Goal: Task Accomplishment & Management: Complete application form

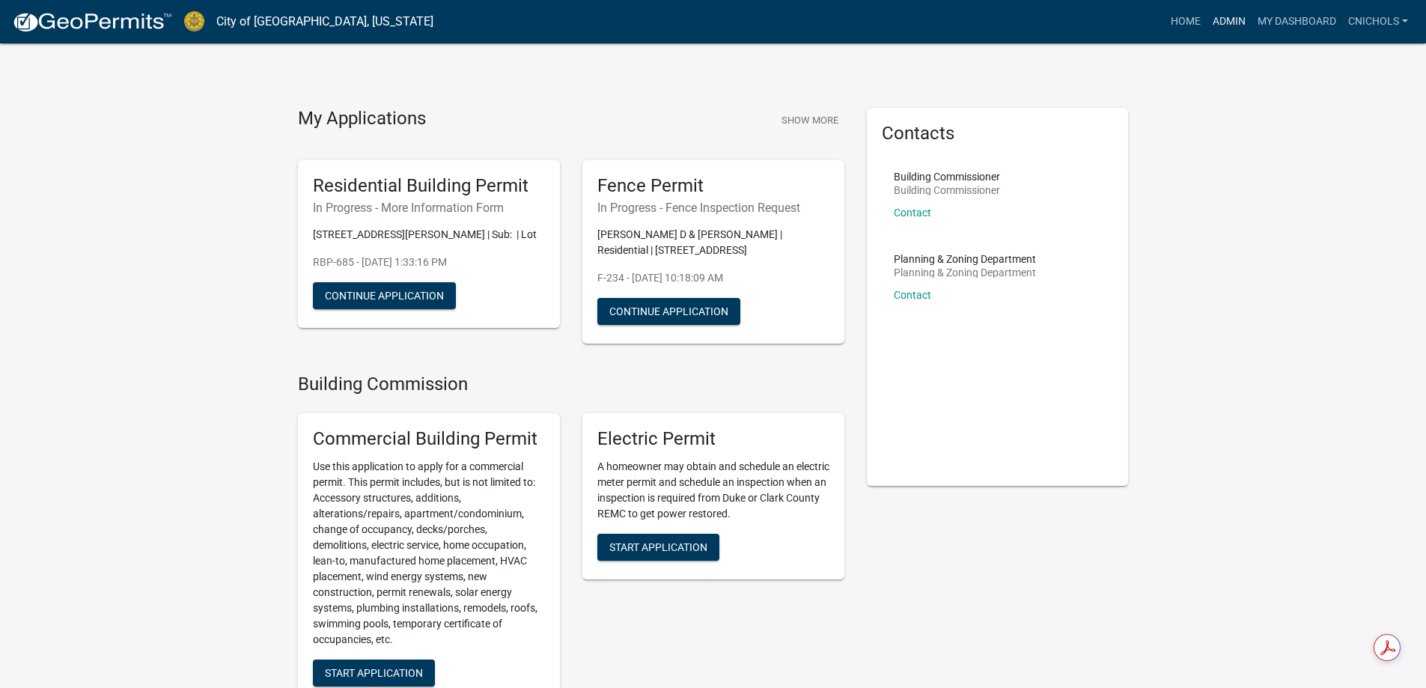
click at [1227, 18] on link "Admin" at bounding box center [1228, 21] width 45 height 28
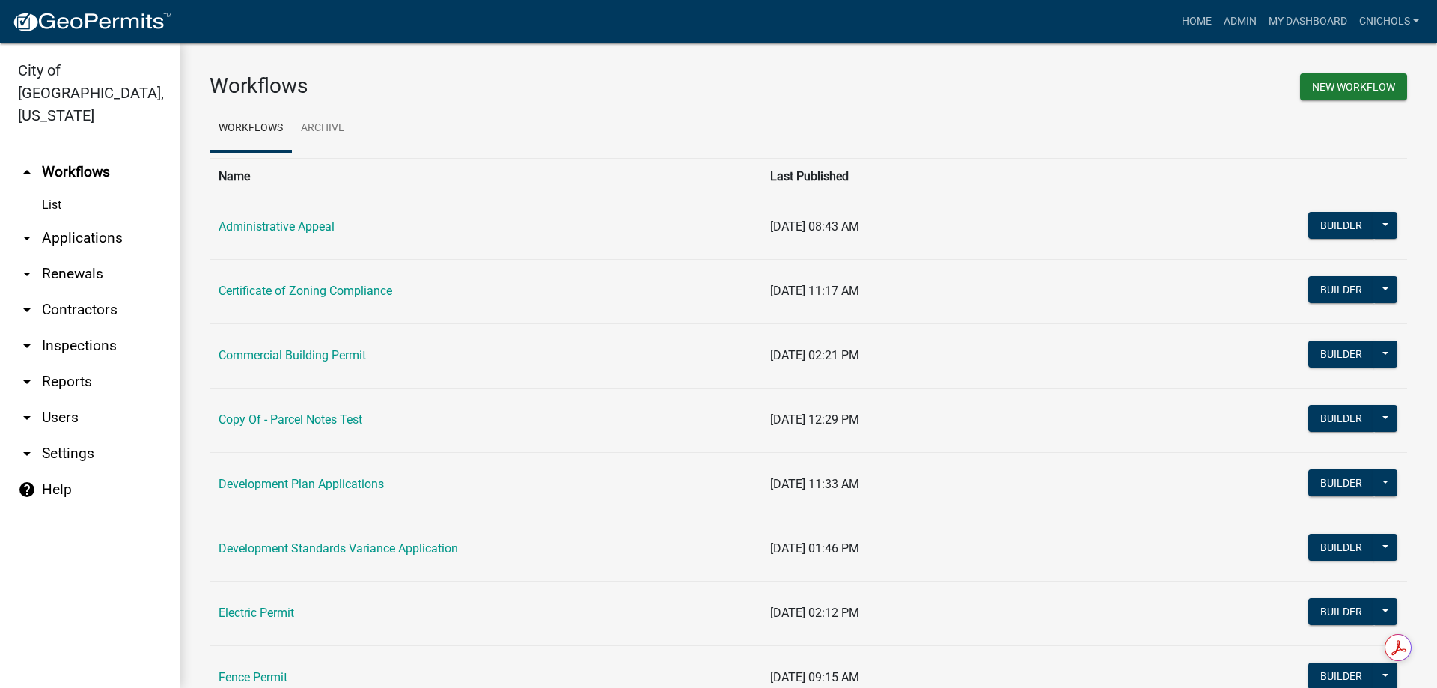
click at [83, 220] on link "arrow_drop_down Applications" at bounding box center [90, 238] width 180 height 36
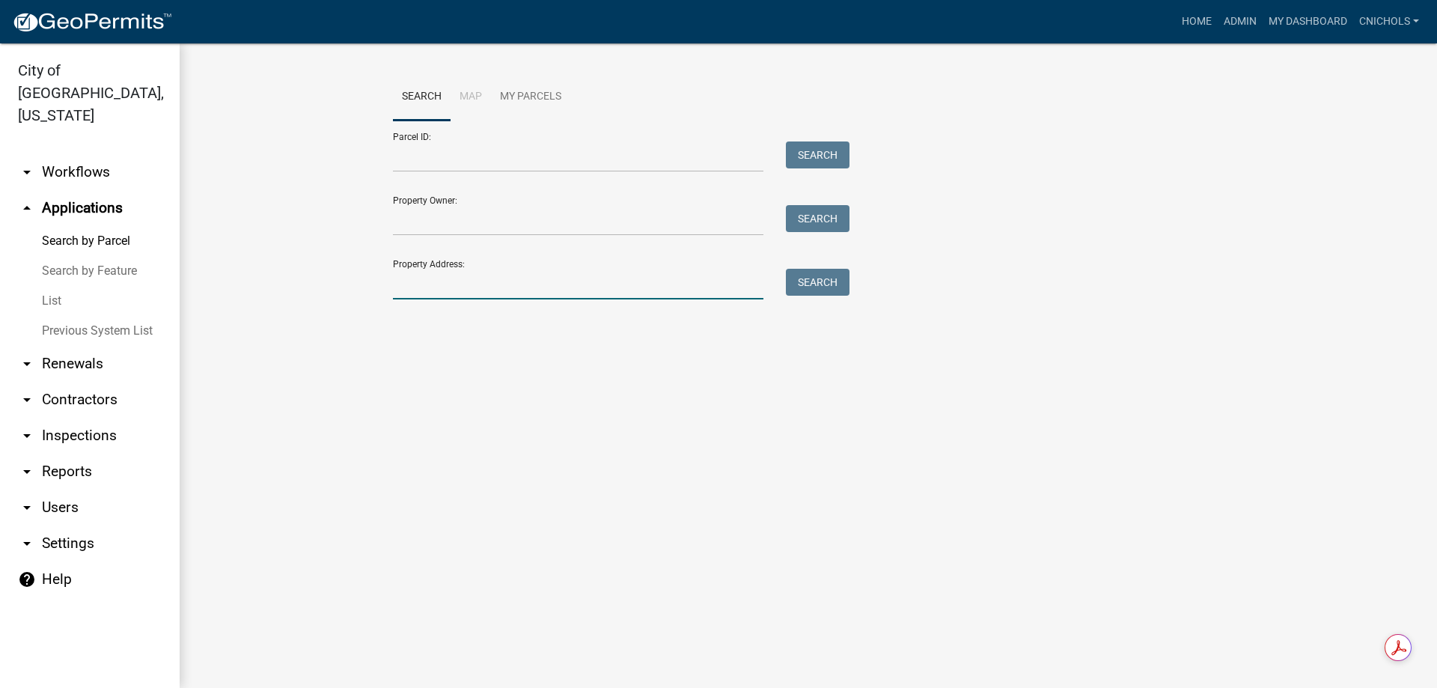
click at [427, 272] on input "Property Address:" at bounding box center [578, 284] width 370 height 31
type input "1712 char"
click at [813, 284] on button "Search" at bounding box center [818, 282] width 64 height 27
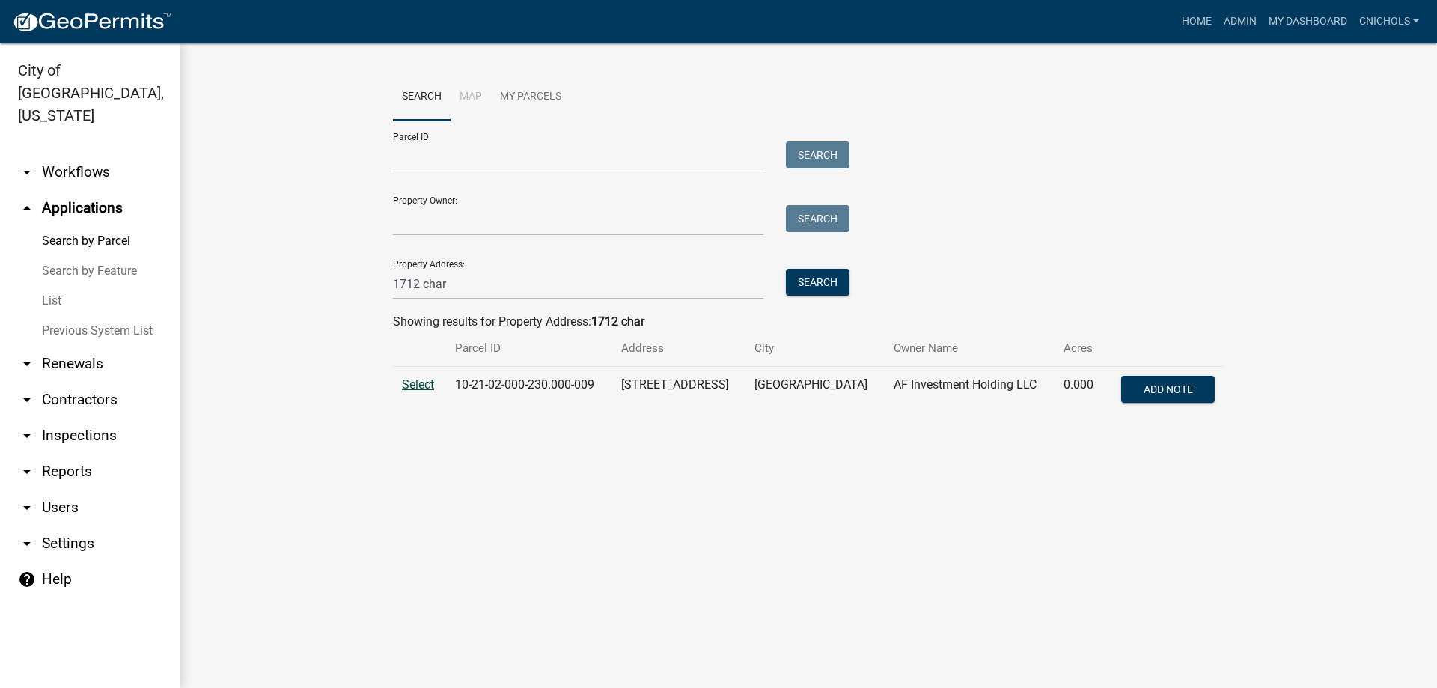
click at [417, 385] on span "Select" at bounding box center [418, 384] width 32 height 14
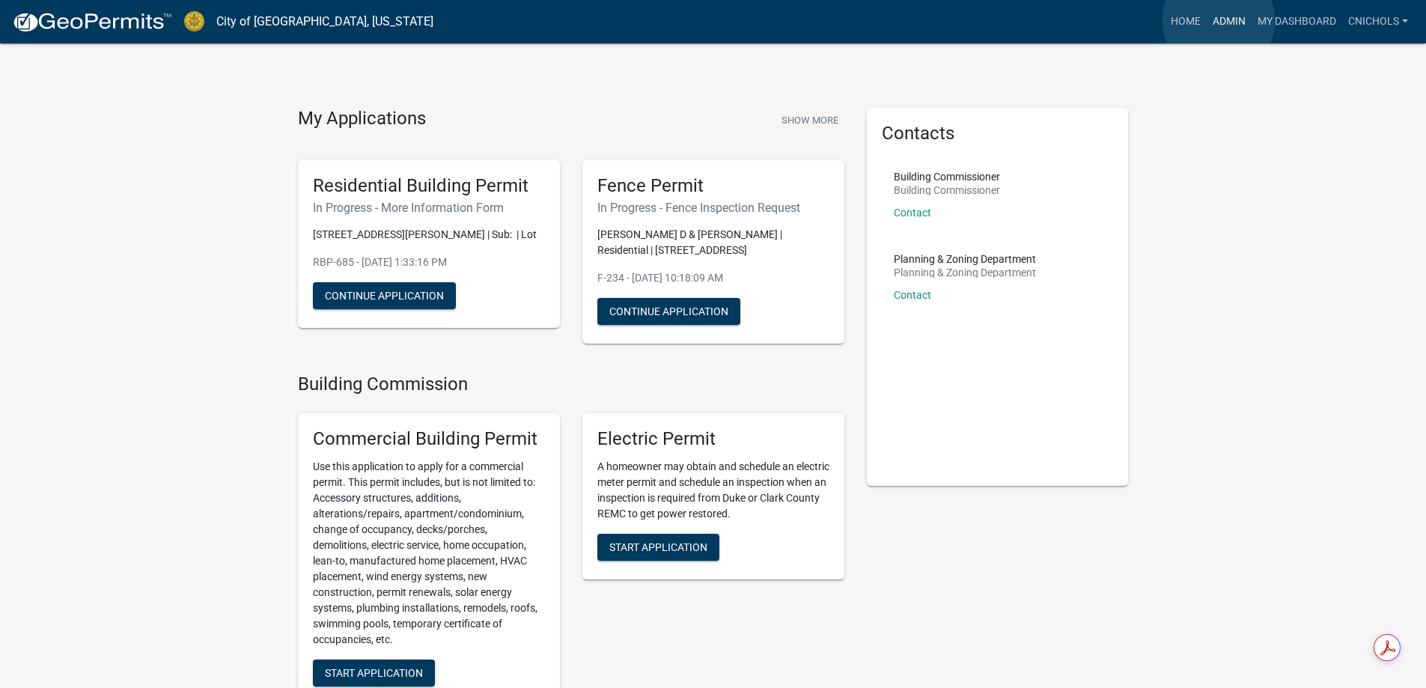
drag, startPoint x: 1218, startPoint y: 20, endPoint x: 1203, endPoint y: 31, distance: 18.3
click at [1218, 20] on link "Admin" at bounding box center [1228, 21] width 45 height 28
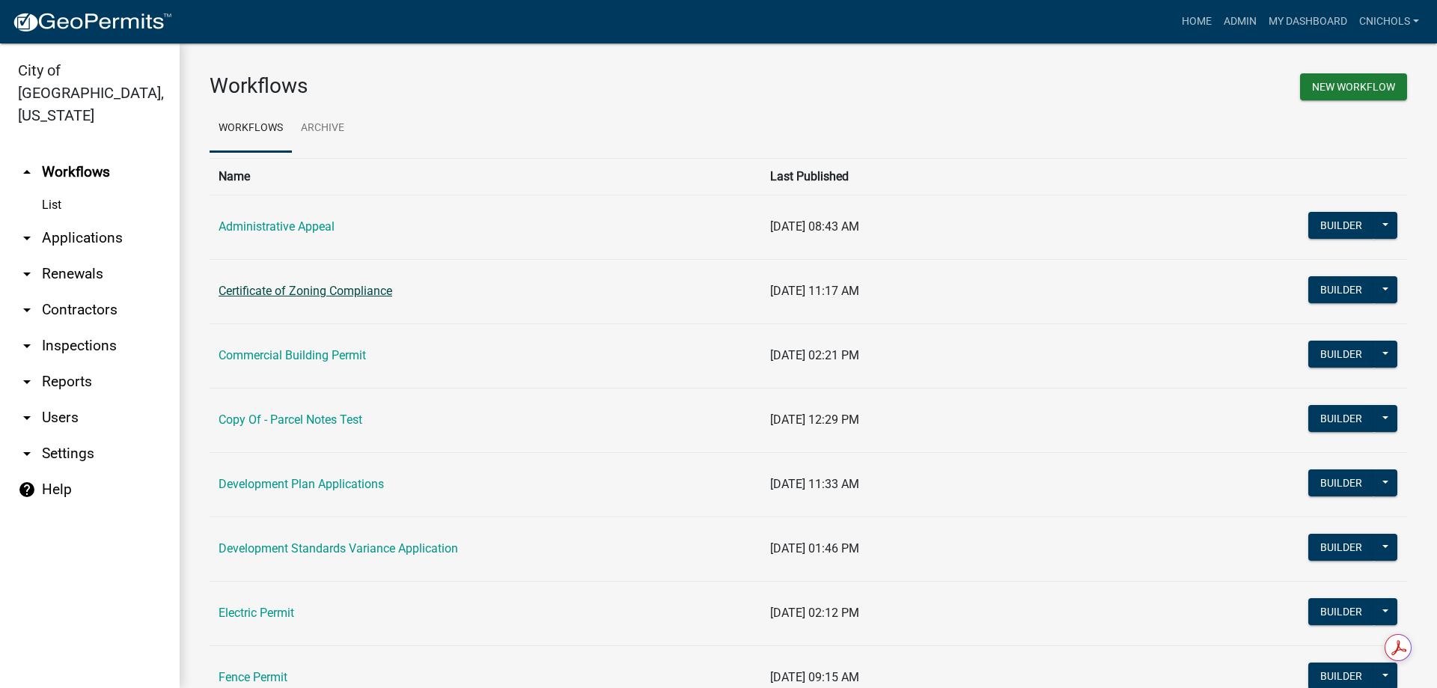
click at [320, 294] on link "Certificate of Zoning Compliance" at bounding box center [306, 291] width 174 height 14
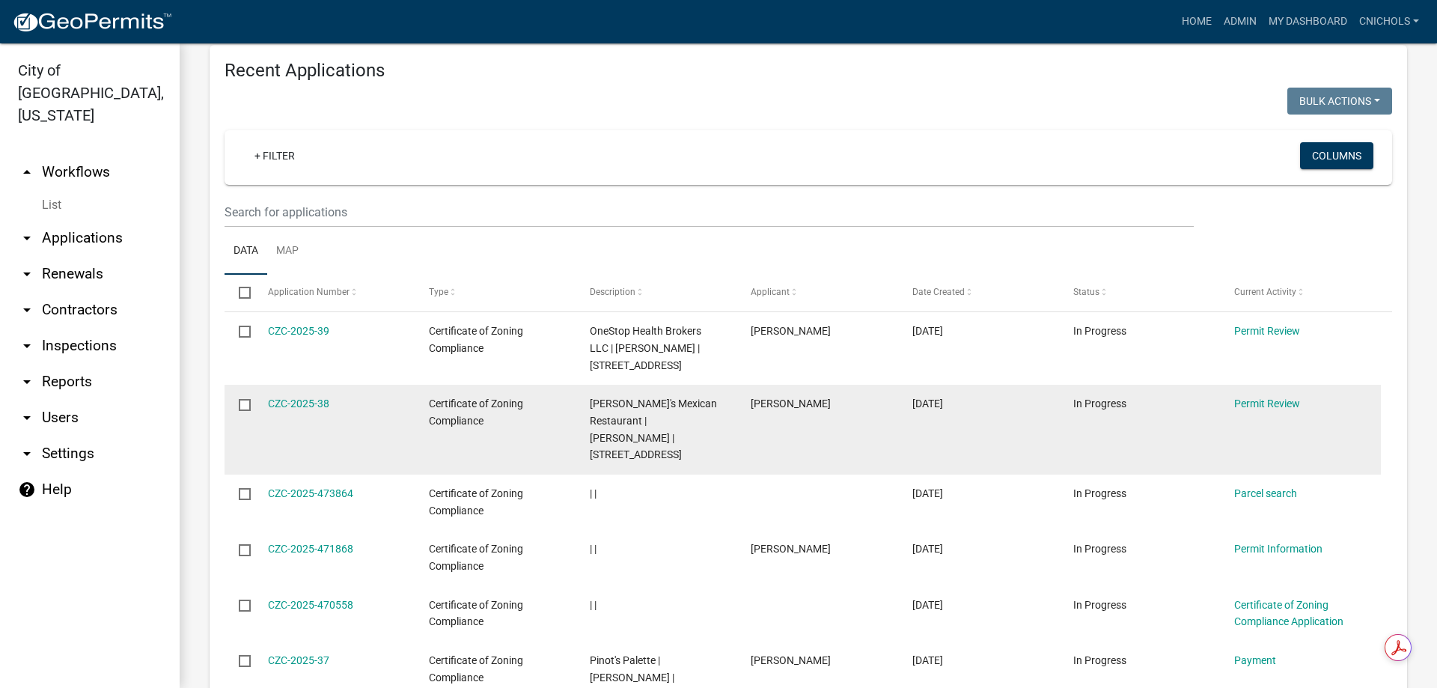
scroll to position [673, 0]
click at [310, 409] on link "CZC-2025-38" at bounding box center [298, 403] width 61 height 12
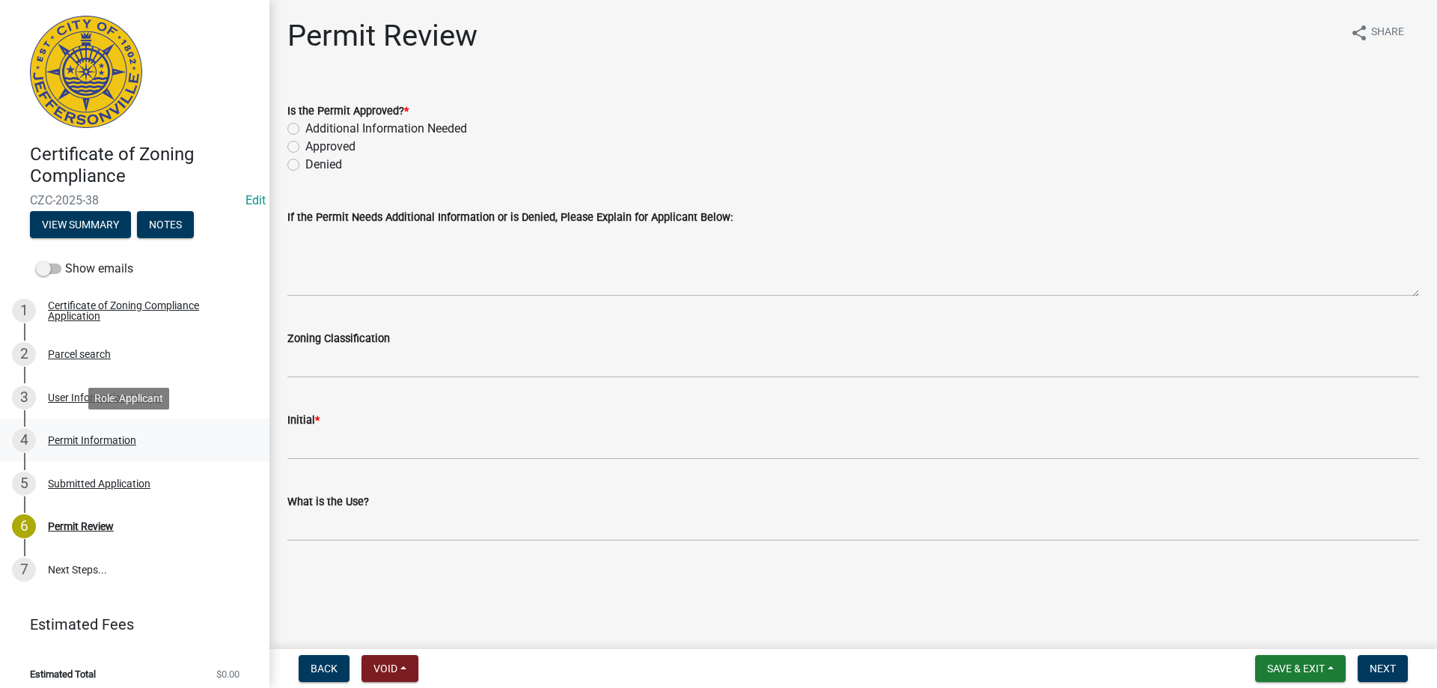
click at [77, 439] on div "Permit Information" at bounding box center [92, 440] width 88 height 10
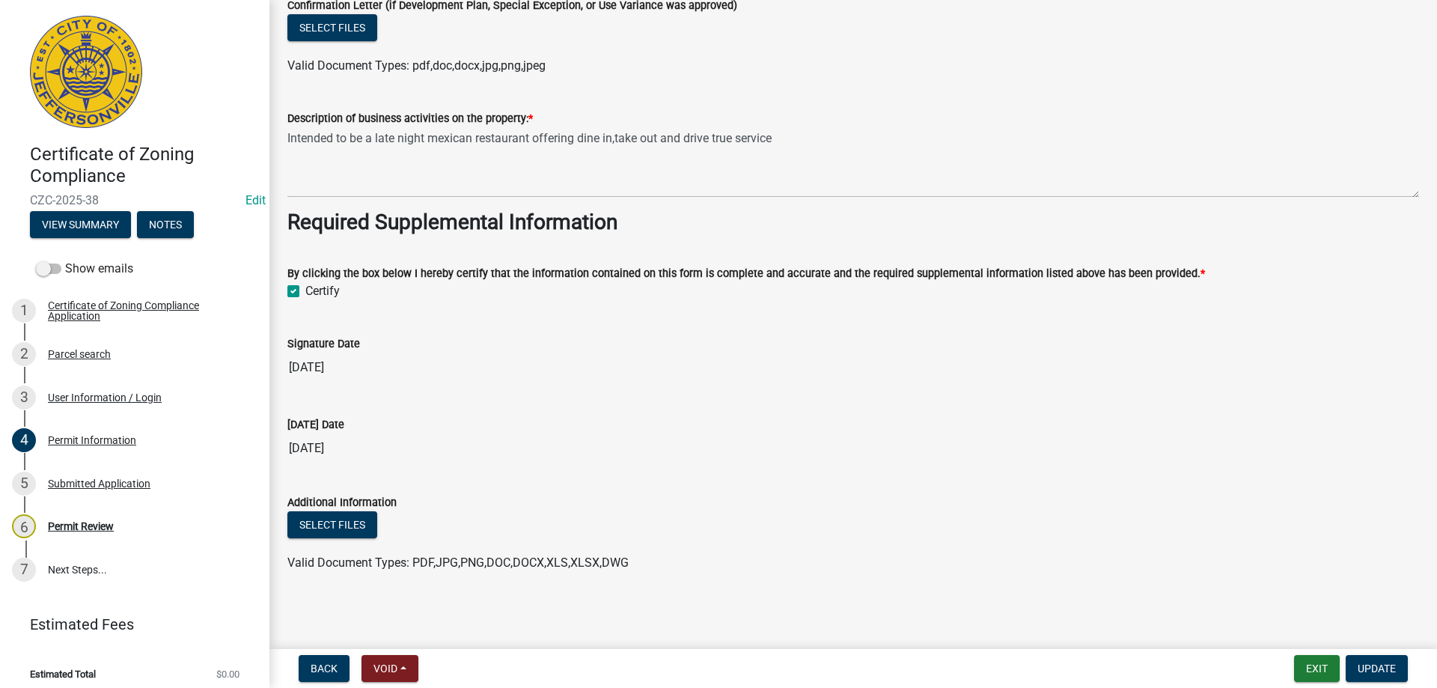
scroll to position [1282, 0]
click at [68, 523] on div "Permit Review" at bounding box center [81, 526] width 66 height 10
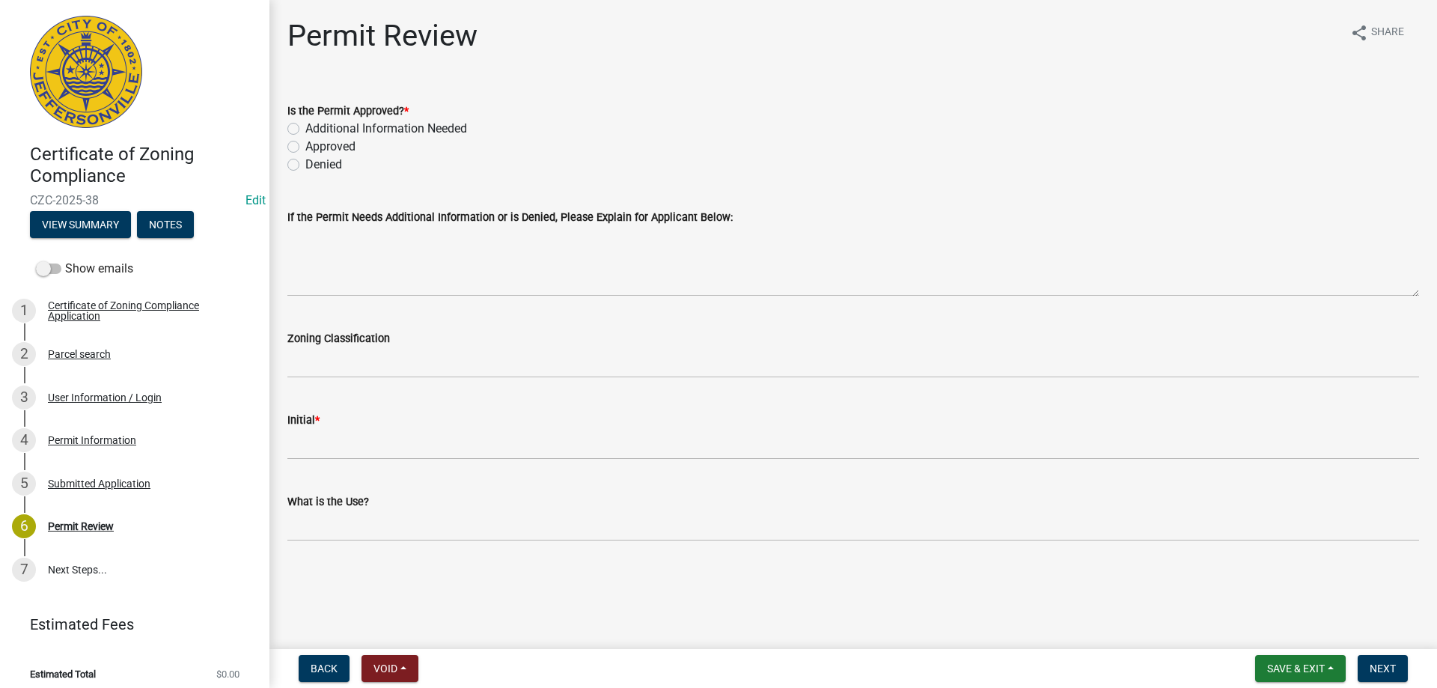
click at [305, 149] on label "Approved" at bounding box center [330, 147] width 50 height 18
click at [305, 147] on input "Approved" at bounding box center [310, 143] width 10 height 10
radio input "true"
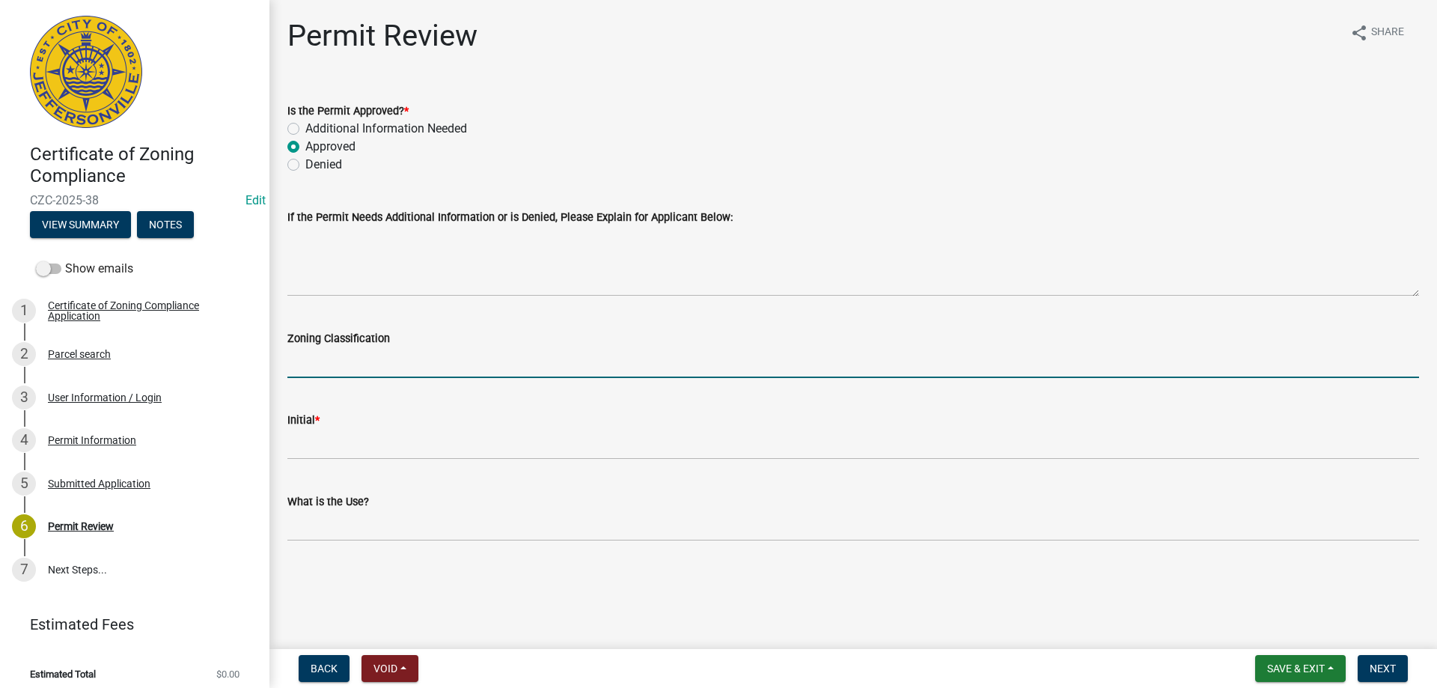
click at [317, 367] on input "Zoning Classification" at bounding box center [852, 362] width 1131 height 31
type input "C2"
click at [330, 425] on div "Initial *" at bounding box center [852, 420] width 1131 height 18
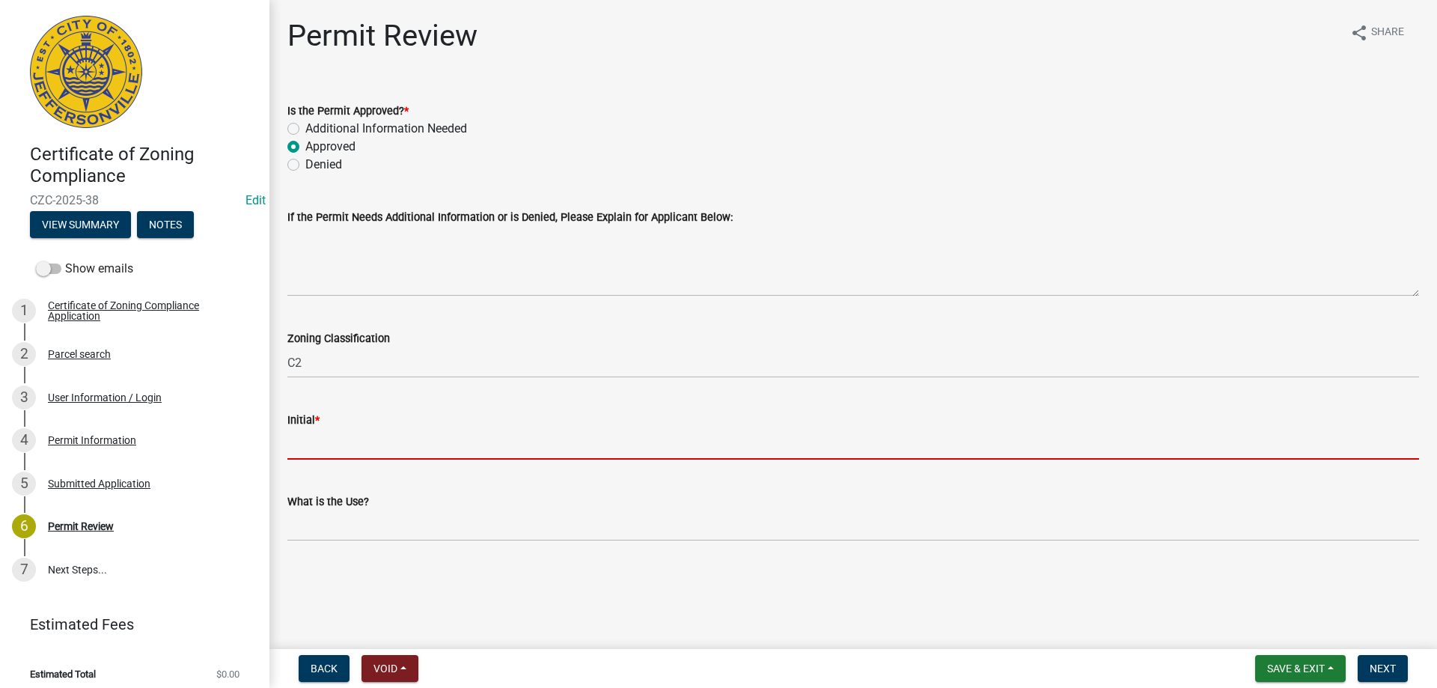
drag, startPoint x: 342, startPoint y: 449, endPoint x: 353, endPoint y: 449, distance: 11.2
click at [343, 449] on input "Initial *" at bounding box center [852, 444] width 1131 height 31
type input "CN"
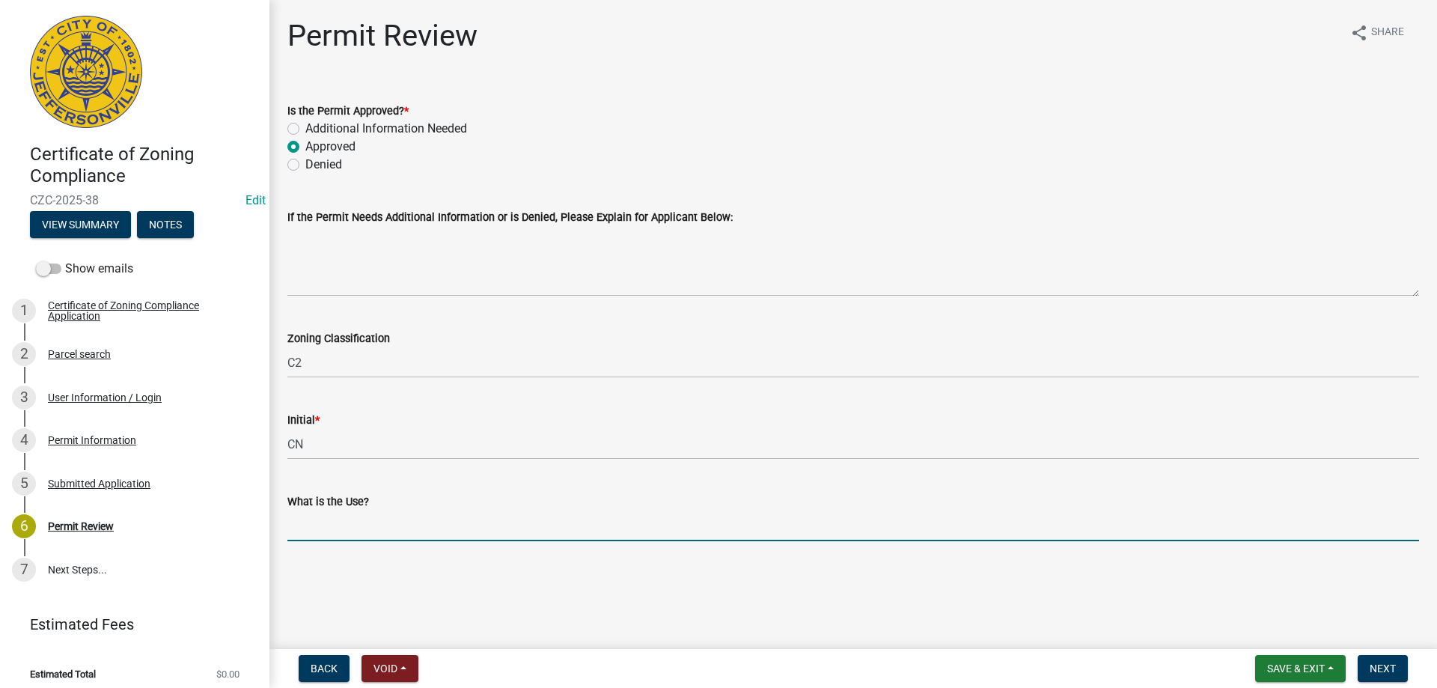
click at [347, 519] on input "What is the Use?" at bounding box center [852, 525] width 1131 height 31
type input "Restaurant w/ drive thru"
click at [1393, 667] on span "Next" at bounding box center [1382, 668] width 26 height 12
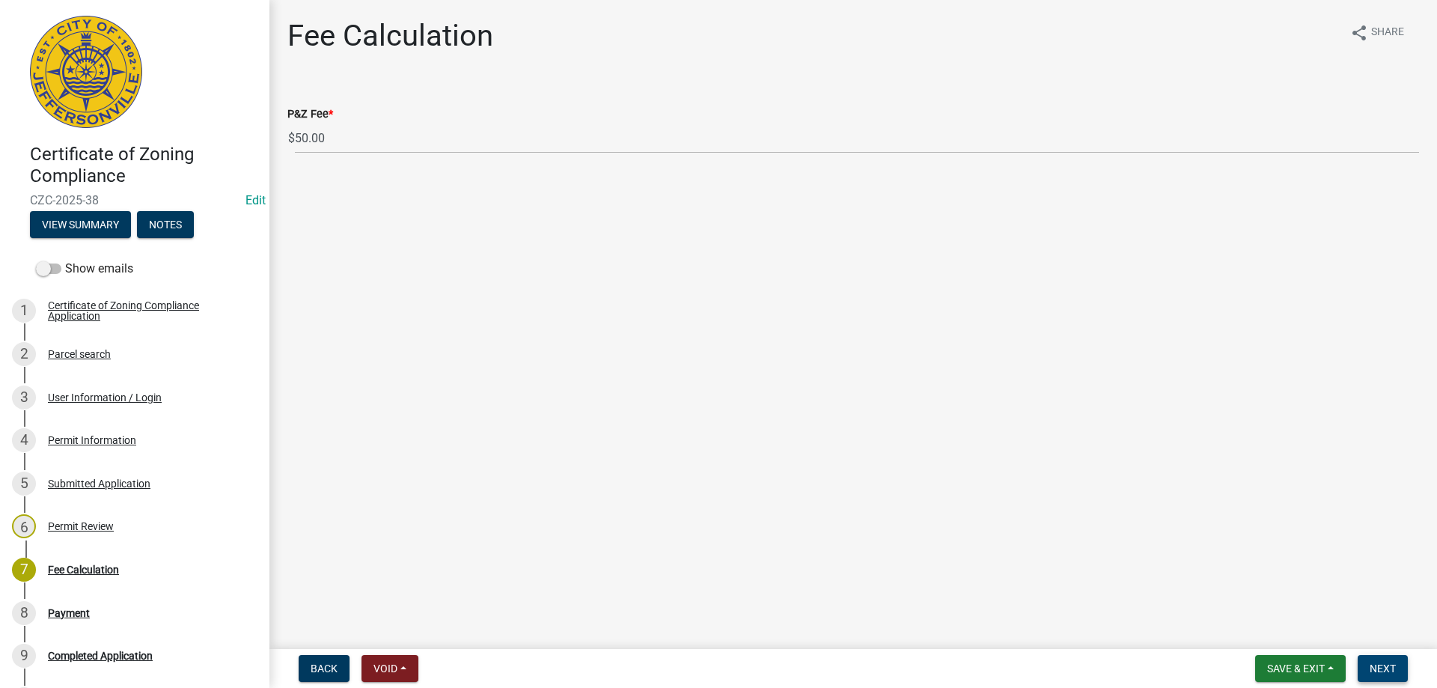
click at [1370, 675] on button "Next" at bounding box center [1382, 668] width 50 height 27
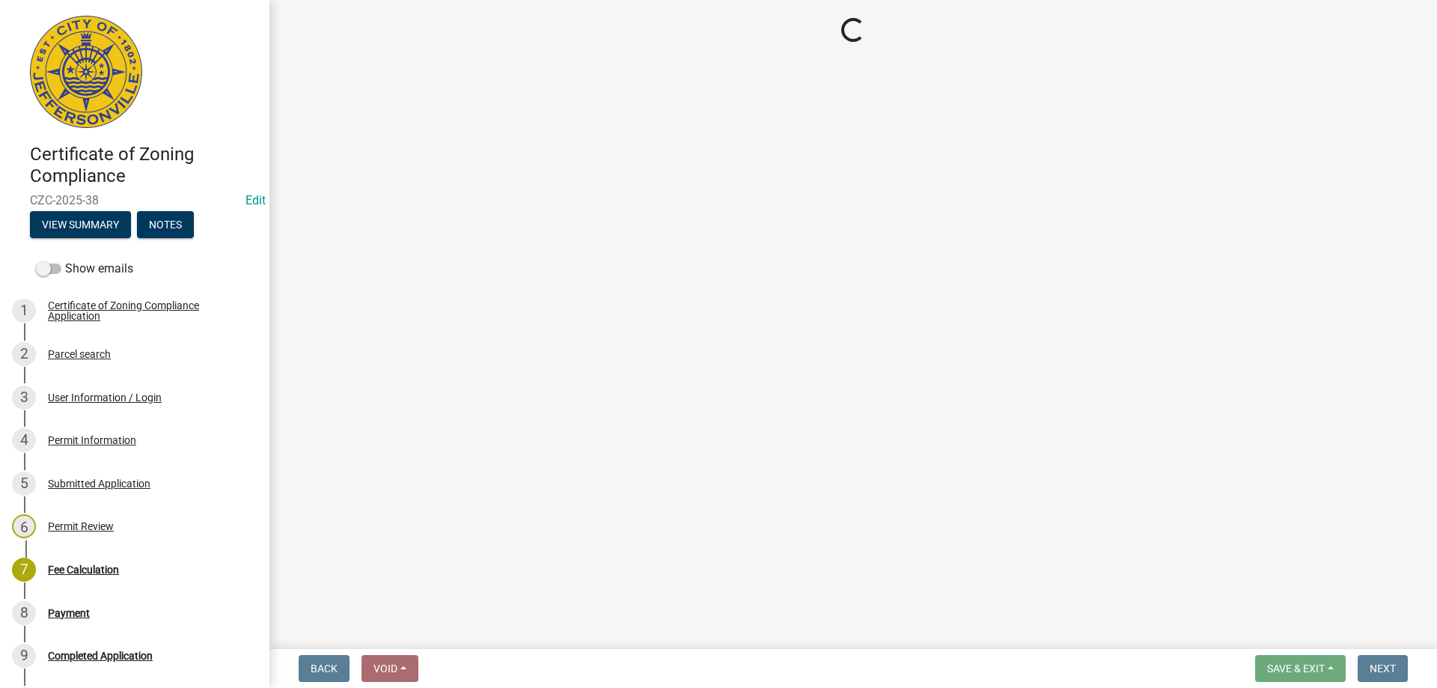
select select "3: 3"
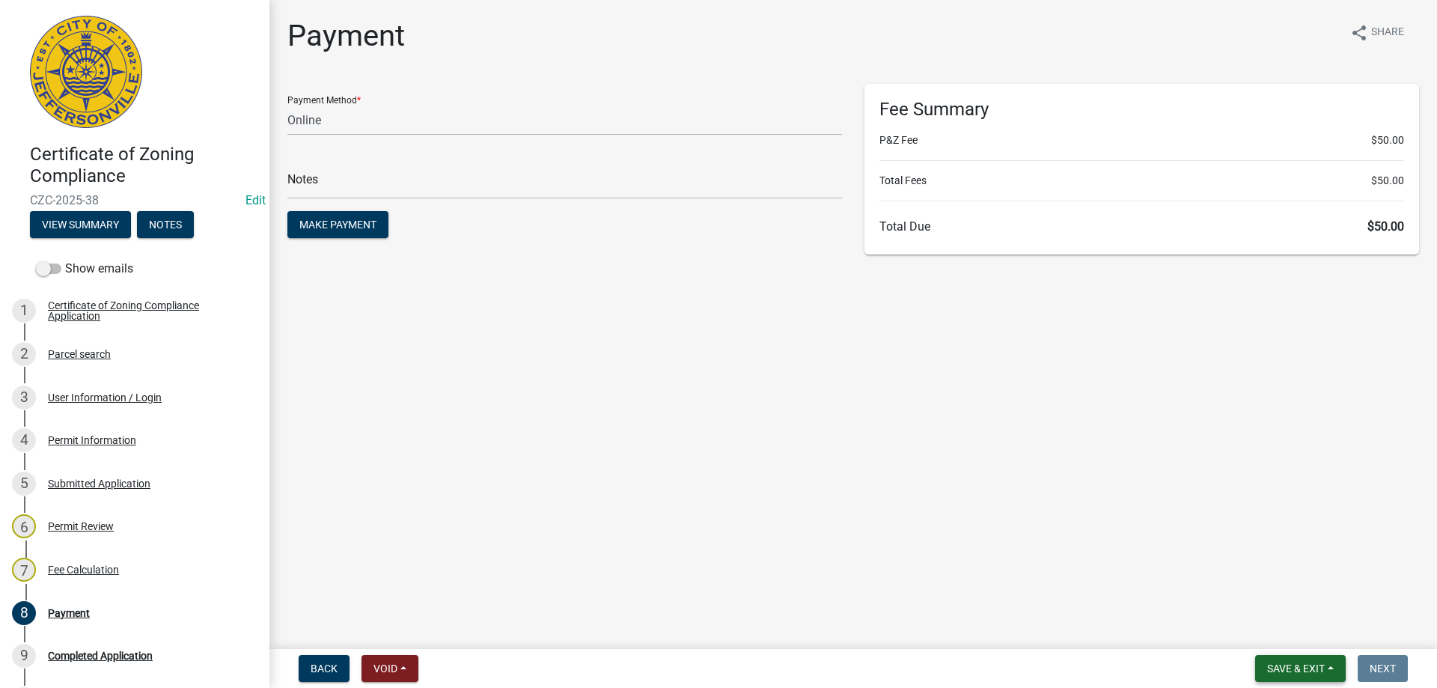
click at [1333, 671] on button "Save & Exit" at bounding box center [1300, 668] width 91 height 27
click at [1253, 629] on button "Save & Exit" at bounding box center [1286, 629] width 120 height 36
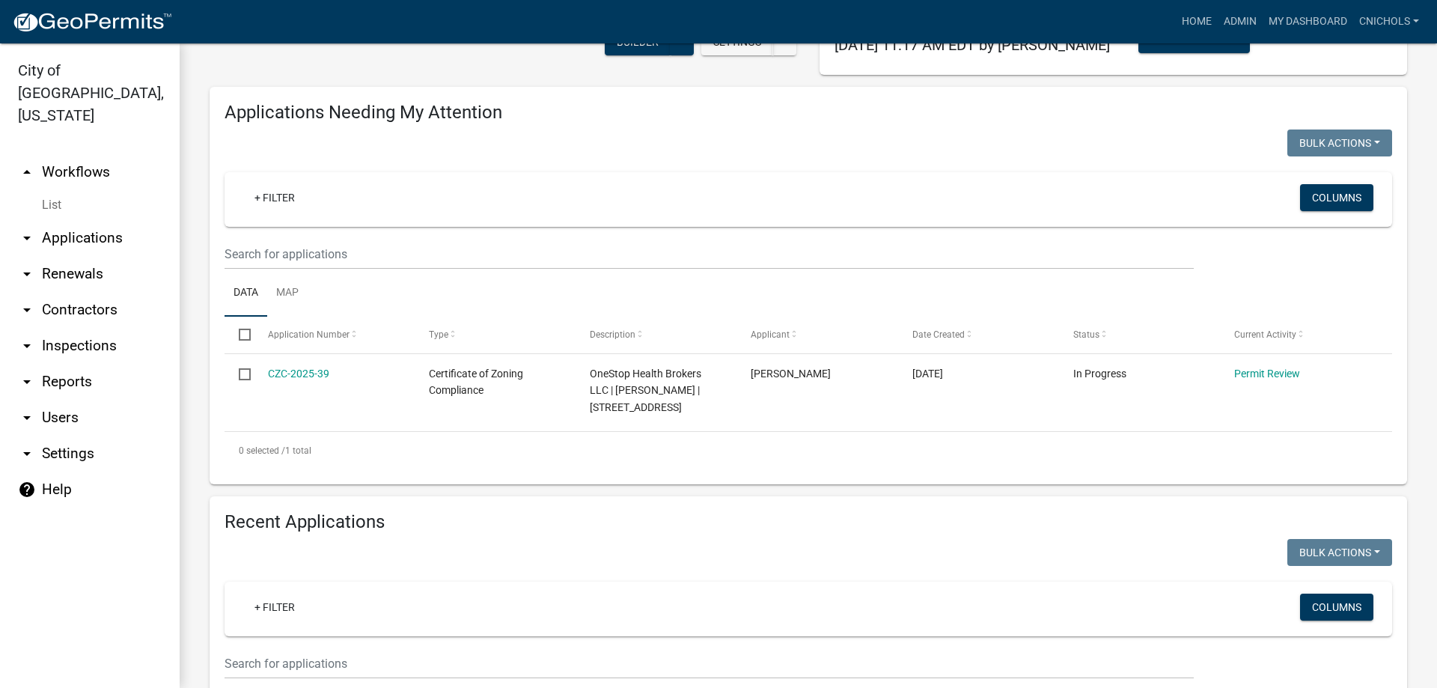
scroll to position [374, 0]
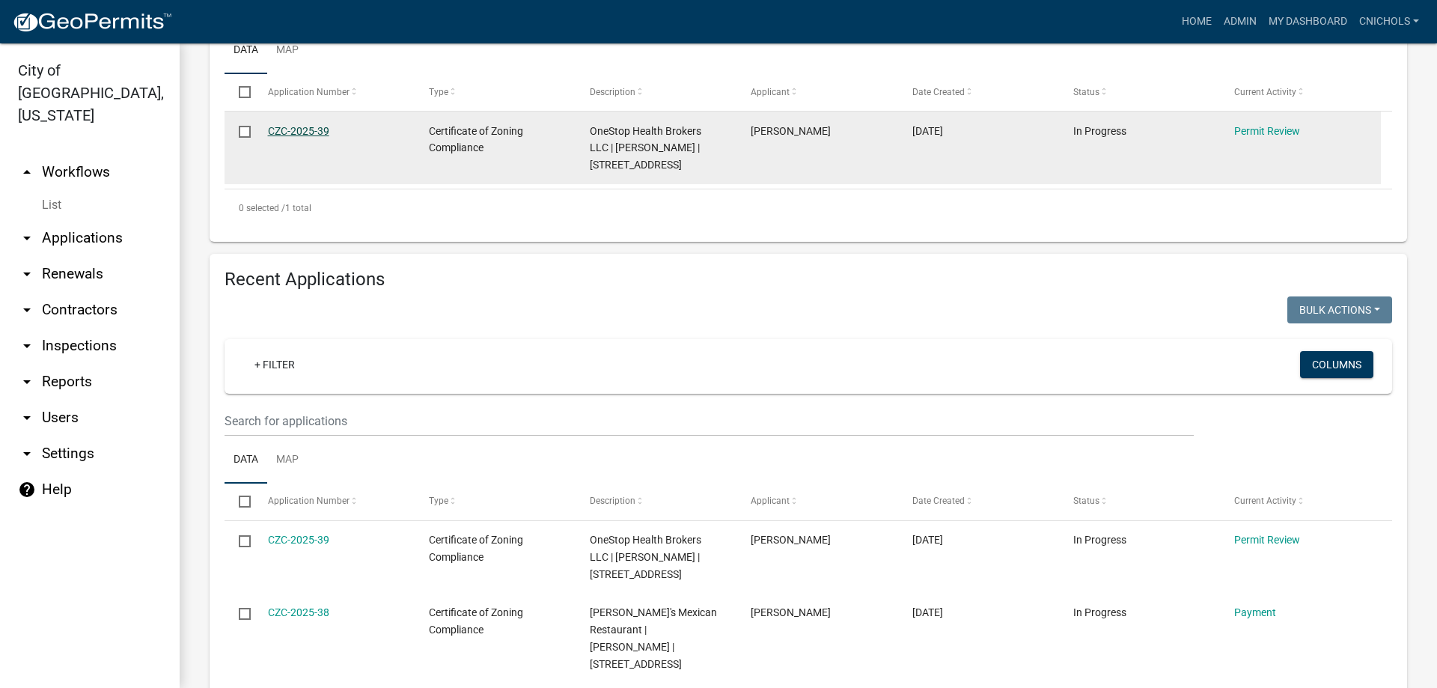
click at [301, 134] on link "CZC-2025-39" at bounding box center [298, 131] width 61 height 12
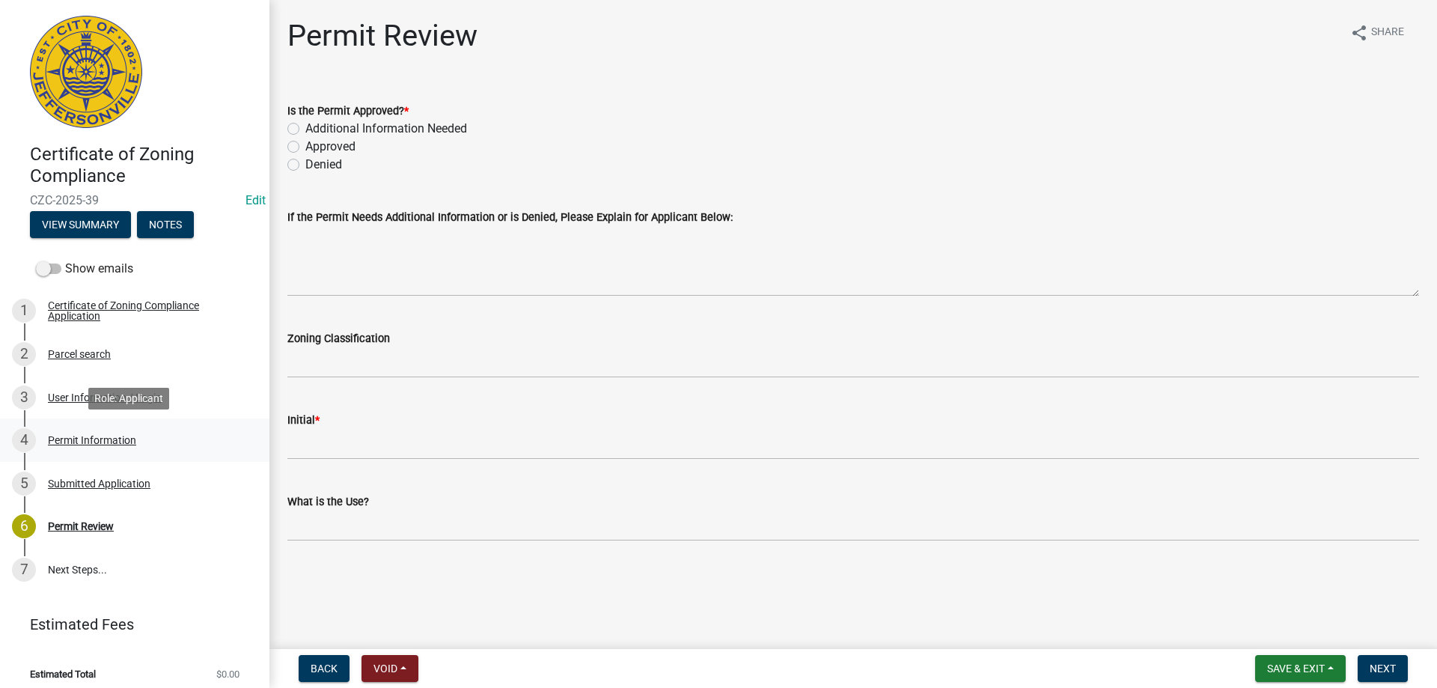
click at [67, 435] on div "Permit Information" at bounding box center [92, 440] width 88 height 10
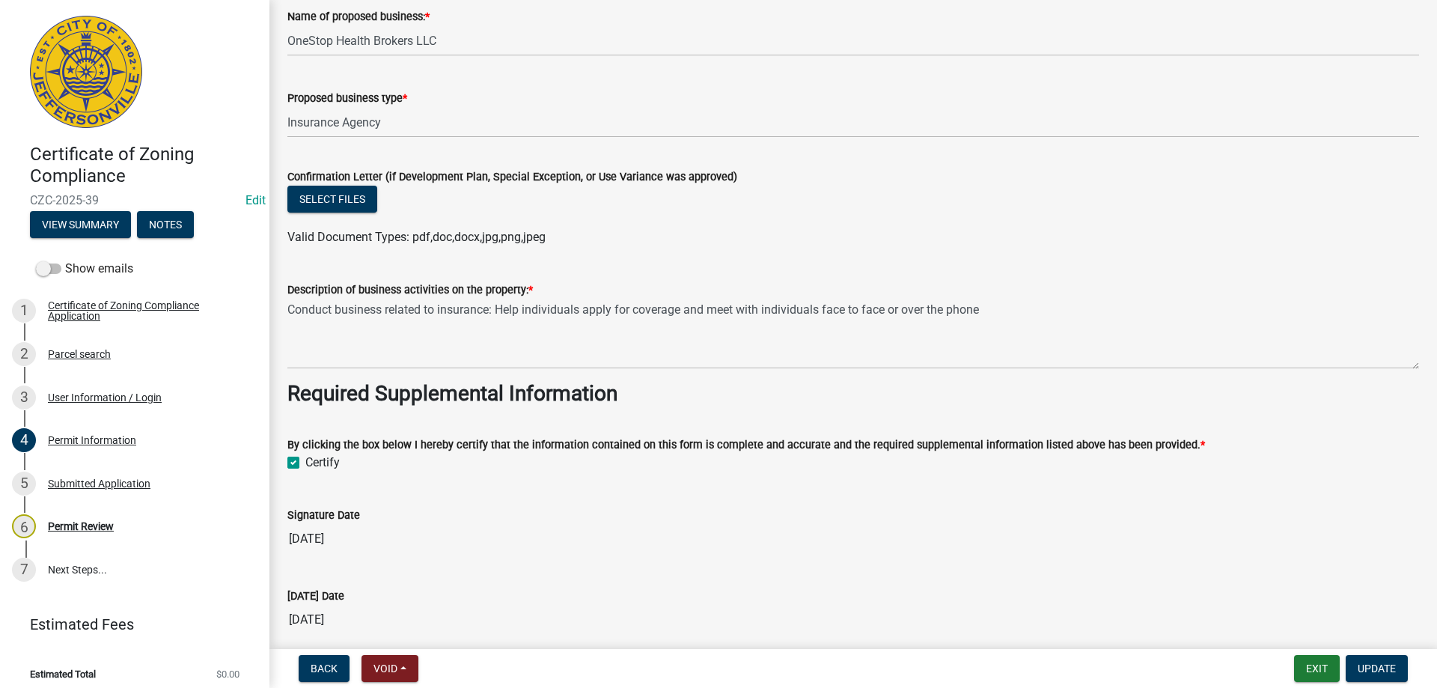
scroll to position [1122, 0]
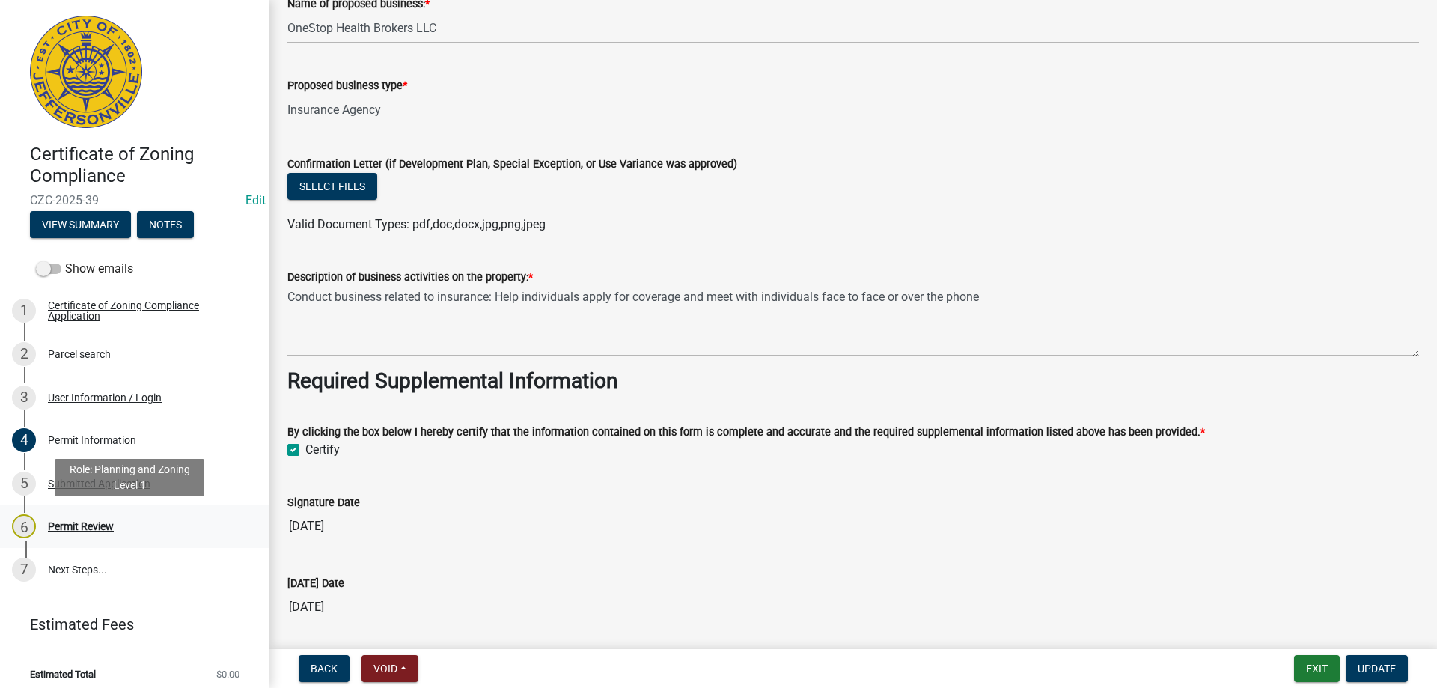
click at [79, 521] on div "Permit Review" at bounding box center [81, 526] width 66 height 10
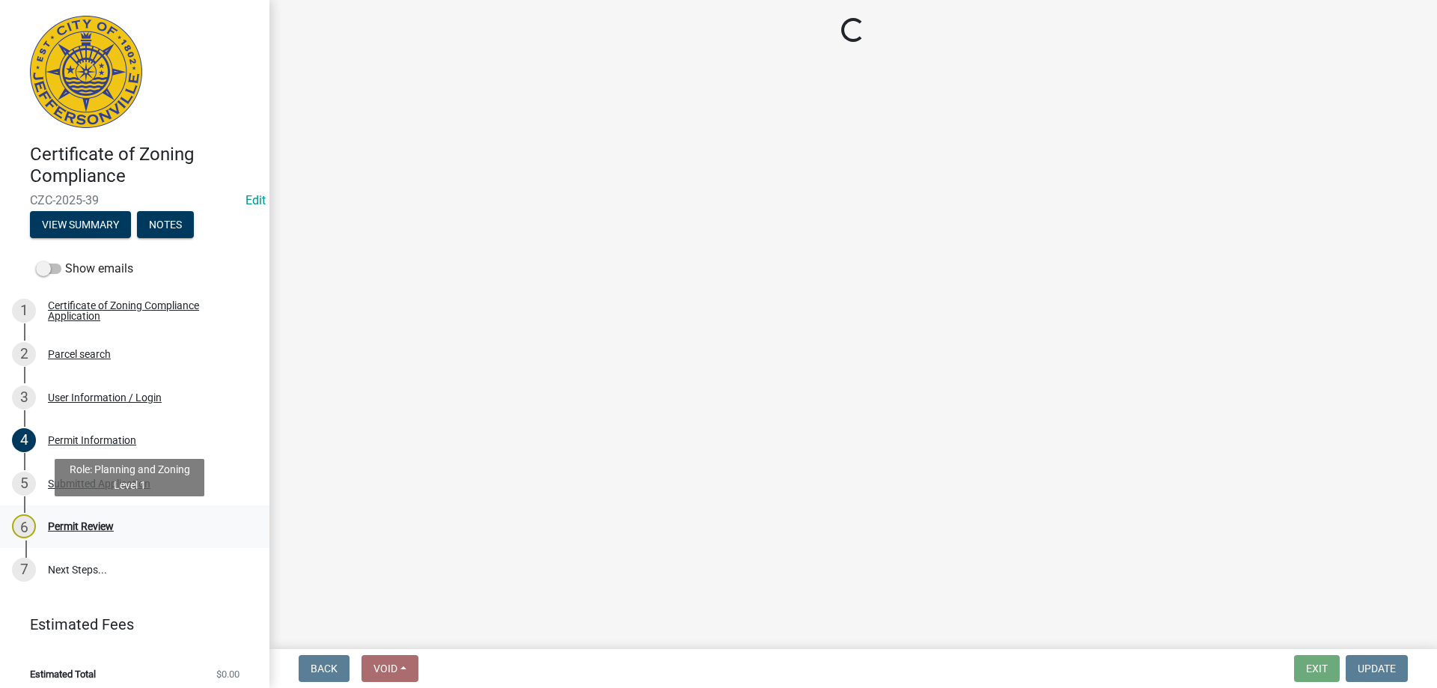
scroll to position [0, 0]
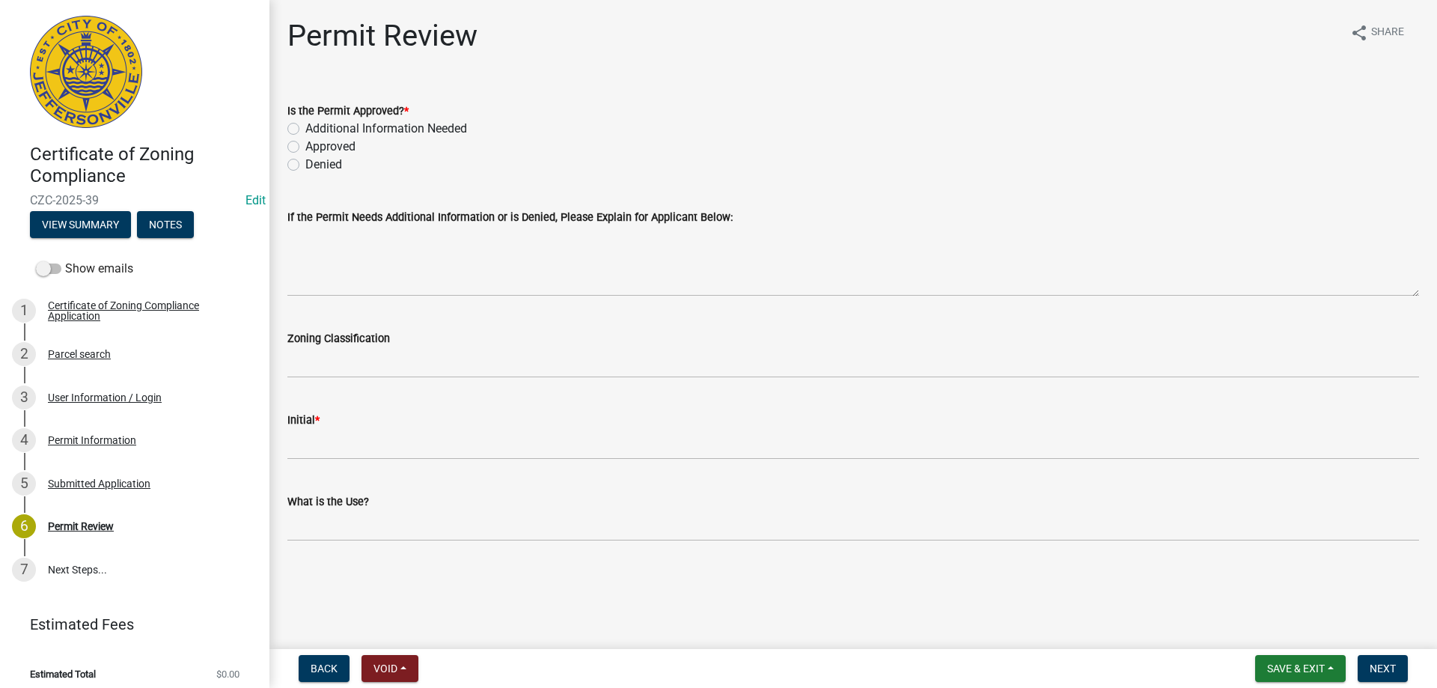
drag, startPoint x: 292, startPoint y: 143, endPoint x: 337, endPoint y: 221, distance: 90.9
click at [305, 144] on label "Approved" at bounding box center [330, 147] width 50 height 18
click at [305, 144] on input "Approved" at bounding box center [310, 143] width 10 height 10
radio input "true"
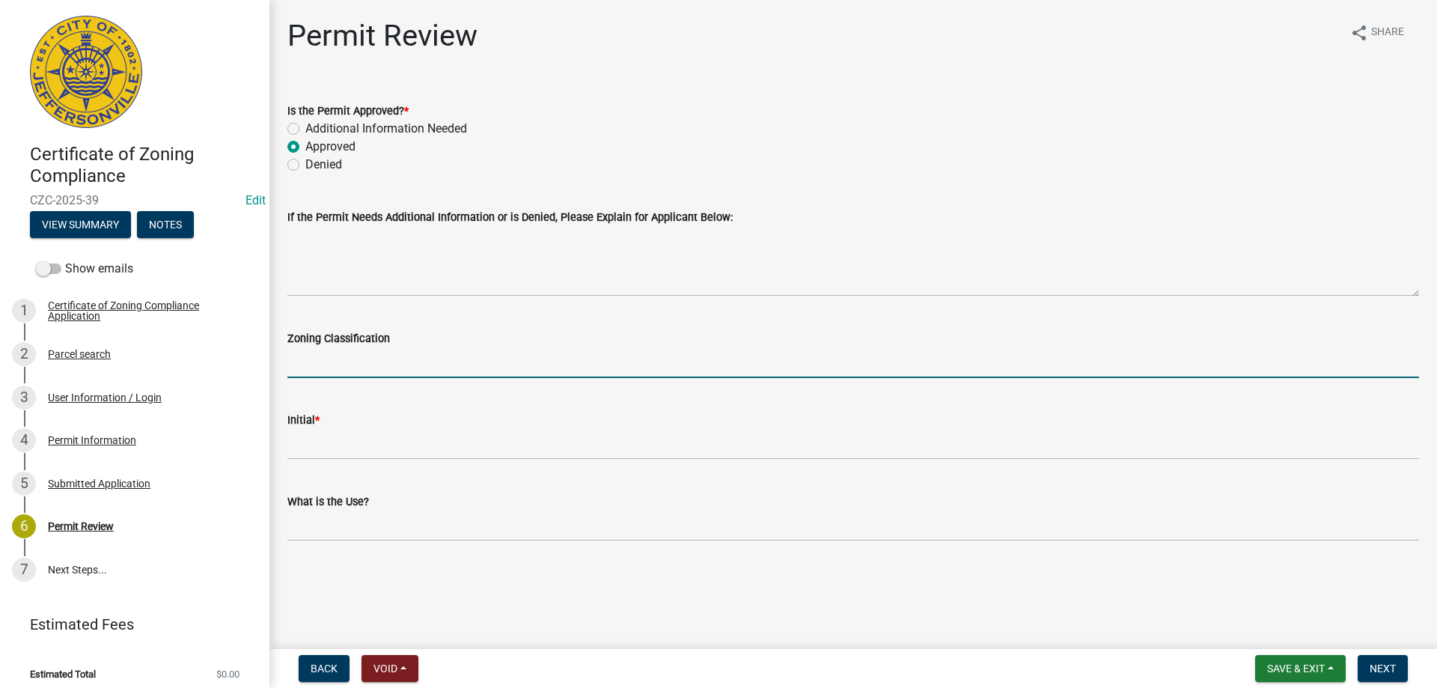
click at [299, 362] on input "Zoning Classification" at bounding box center [852, 362] width 1131 height 31
type input "C1"
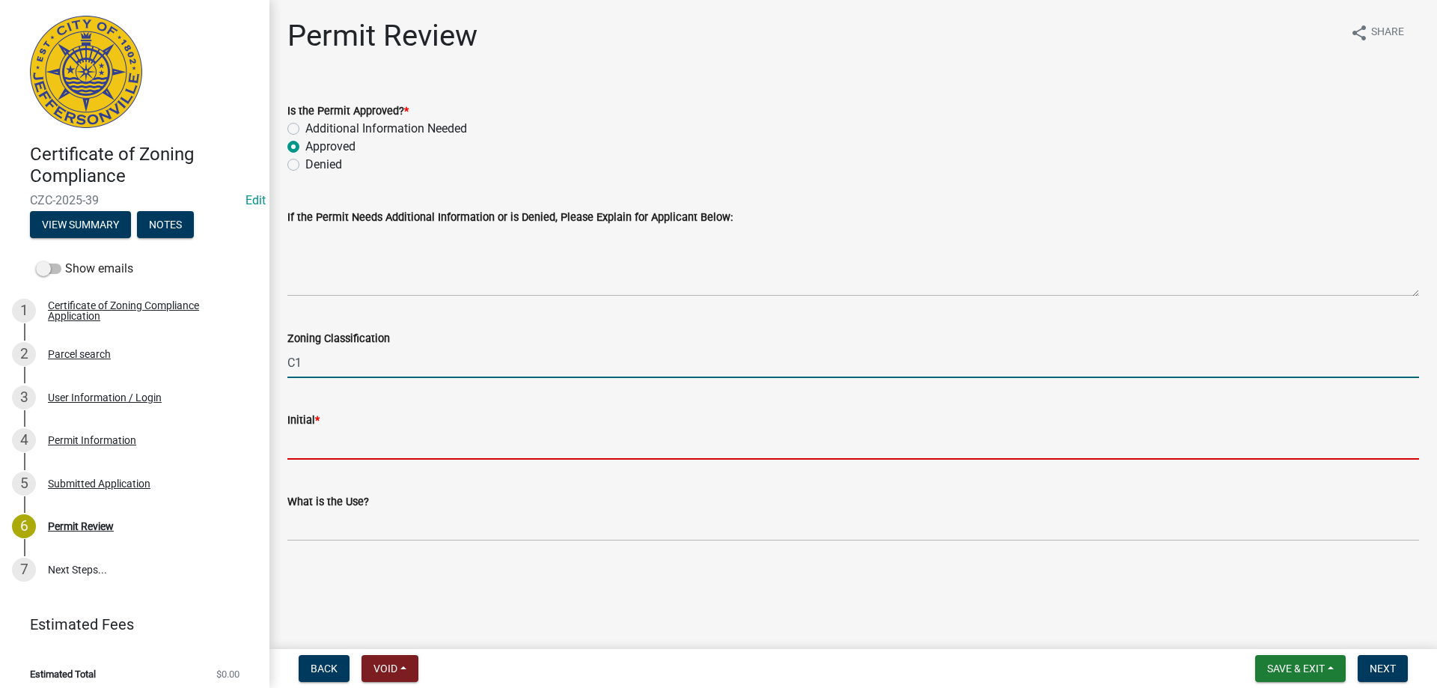
click at [323, 446] on input "Initial *" at bounding box center [852, 444] width 1131 height 31
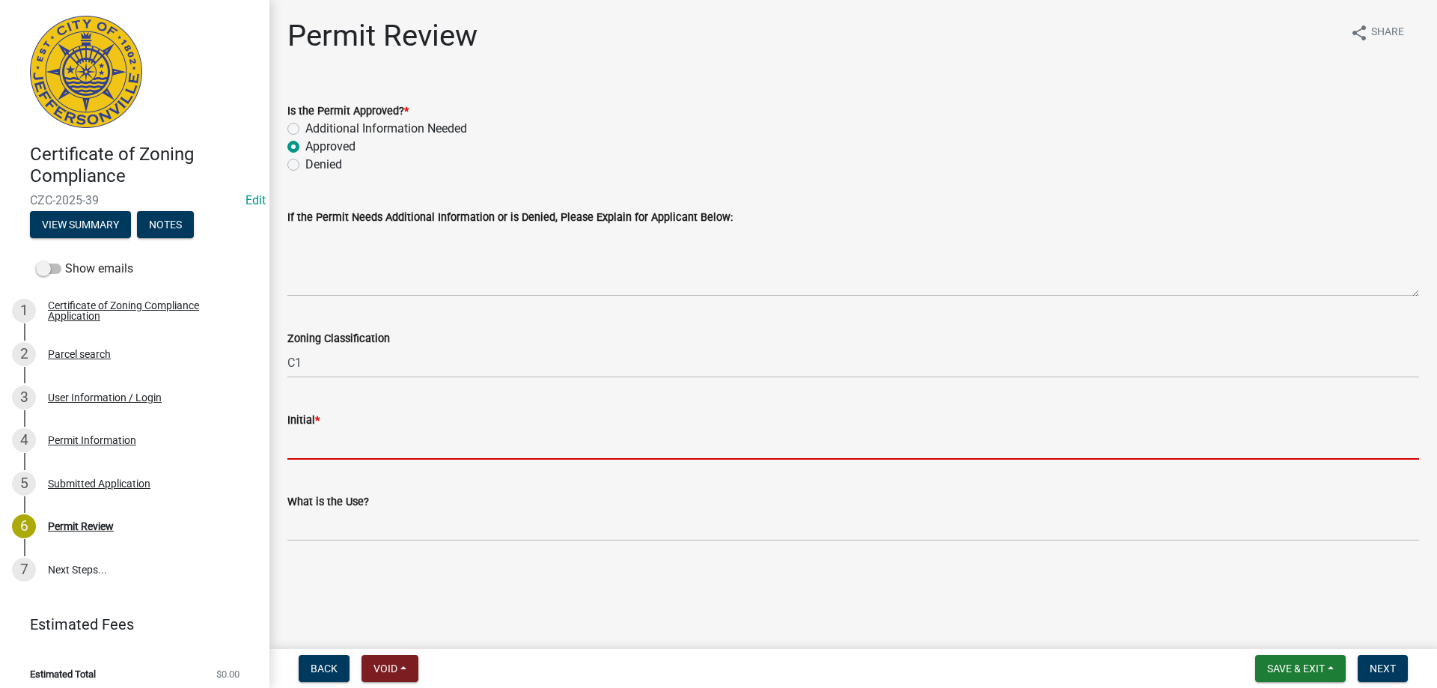
type input "CN"
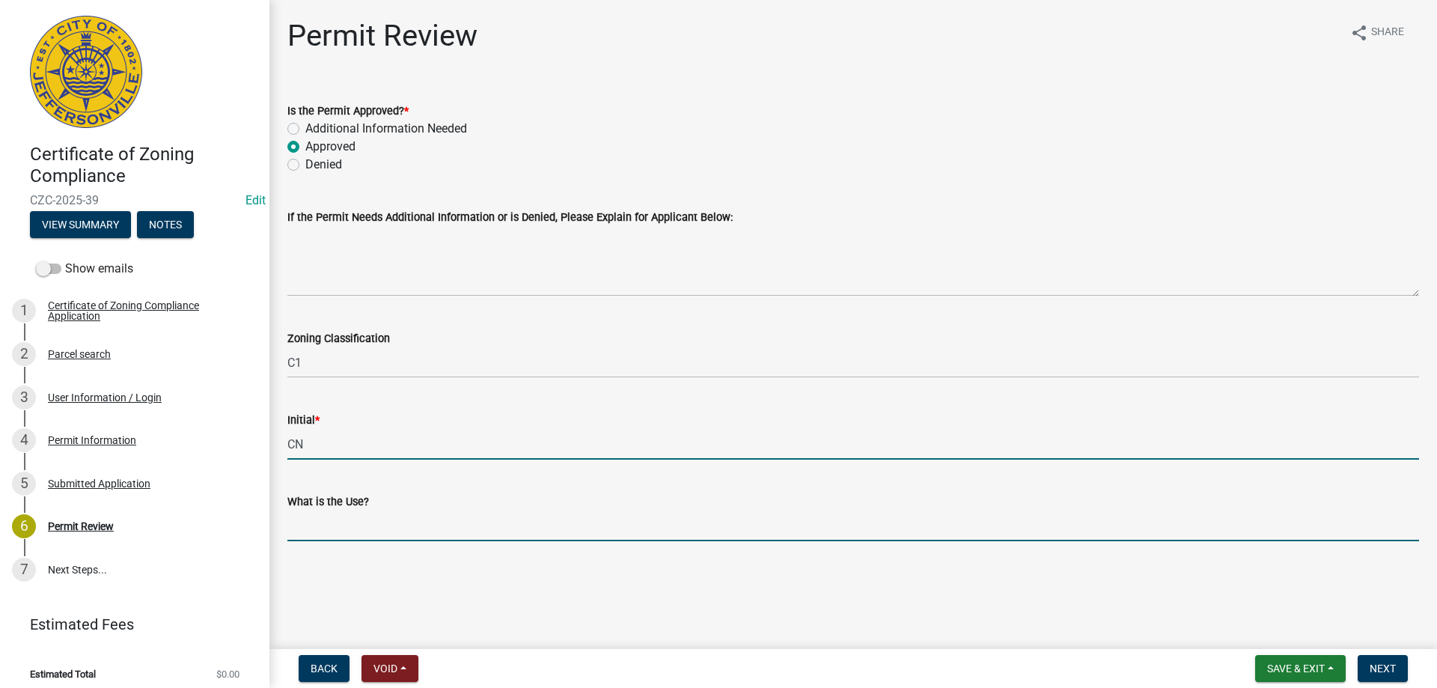
click at [310, 535] on input "What is the Use?" at bounding box center [852, 525] width 1131 height 31
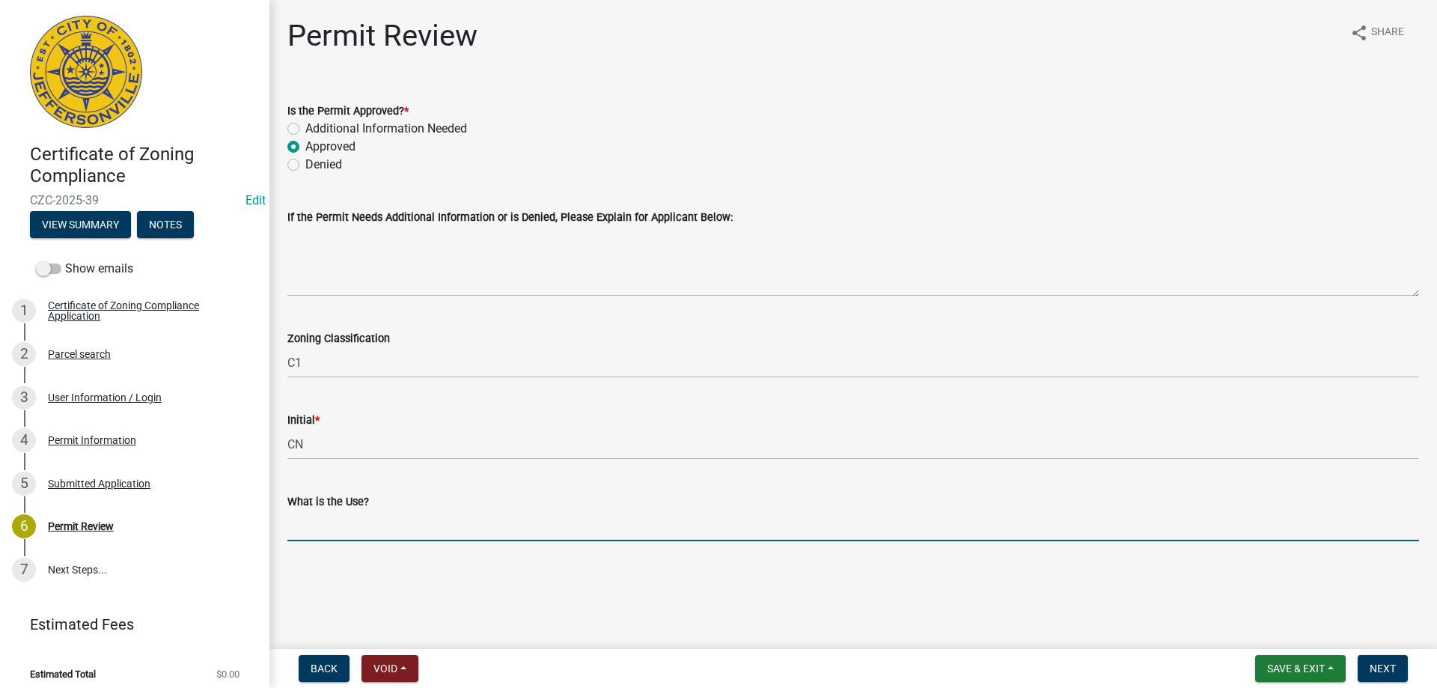
type input "Professional Office"
click at [1391, 667] on span "Next" at bounding box center [1382, 668] width 26 height 12
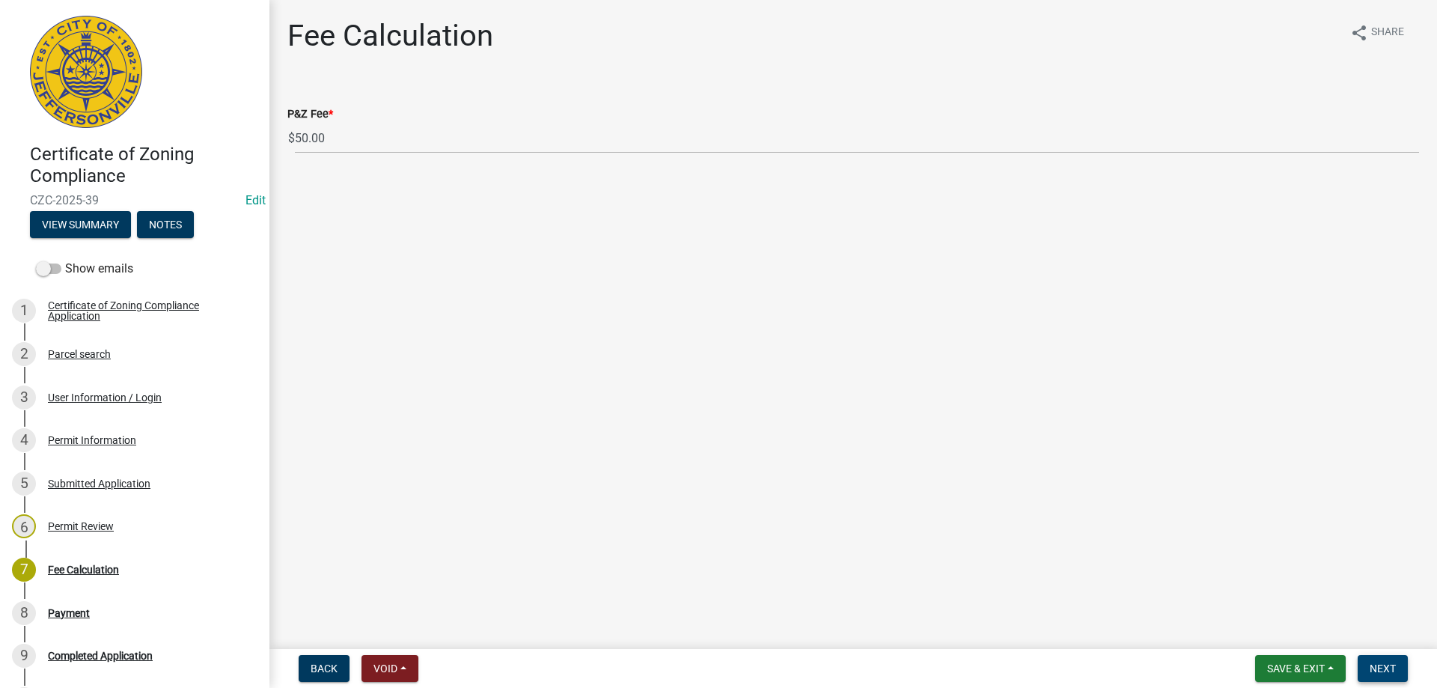
click at [1393, 667] on span "Next" at bounding box center [1382, 668] width 26 height 12
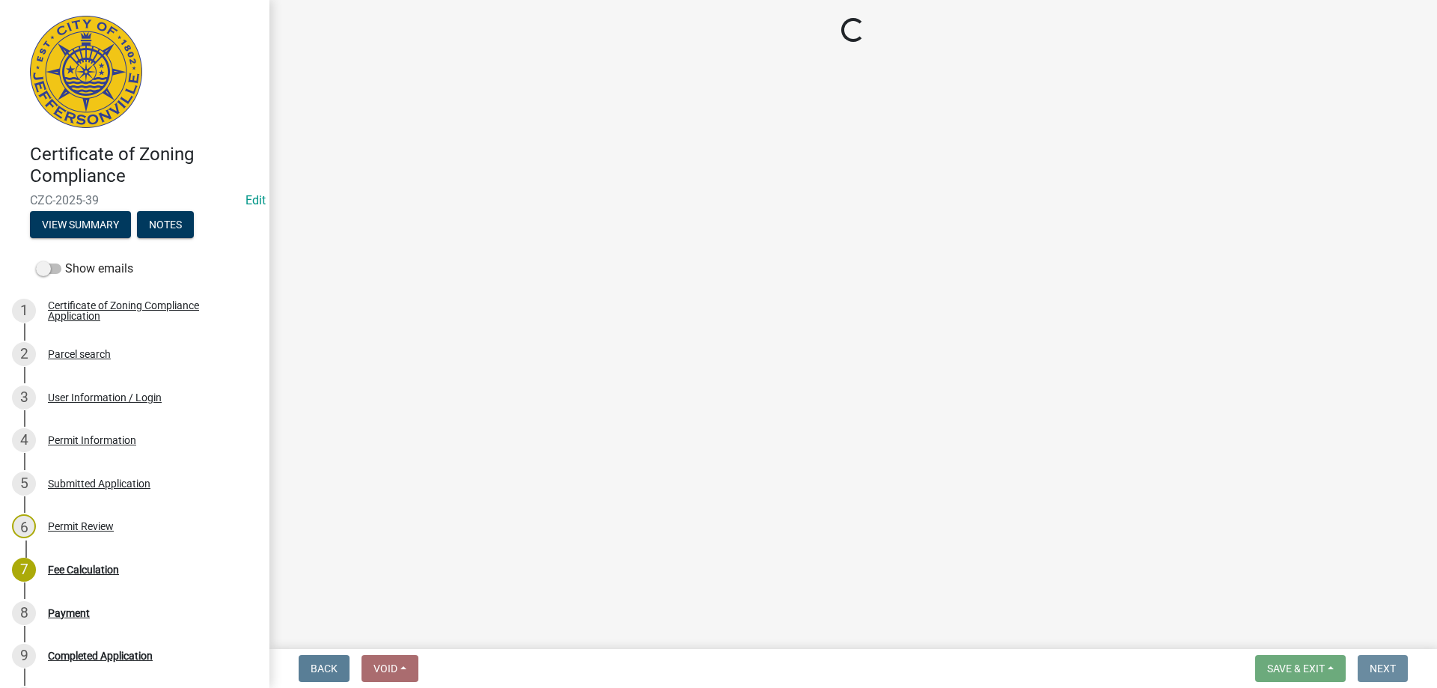
select select "3: 3"
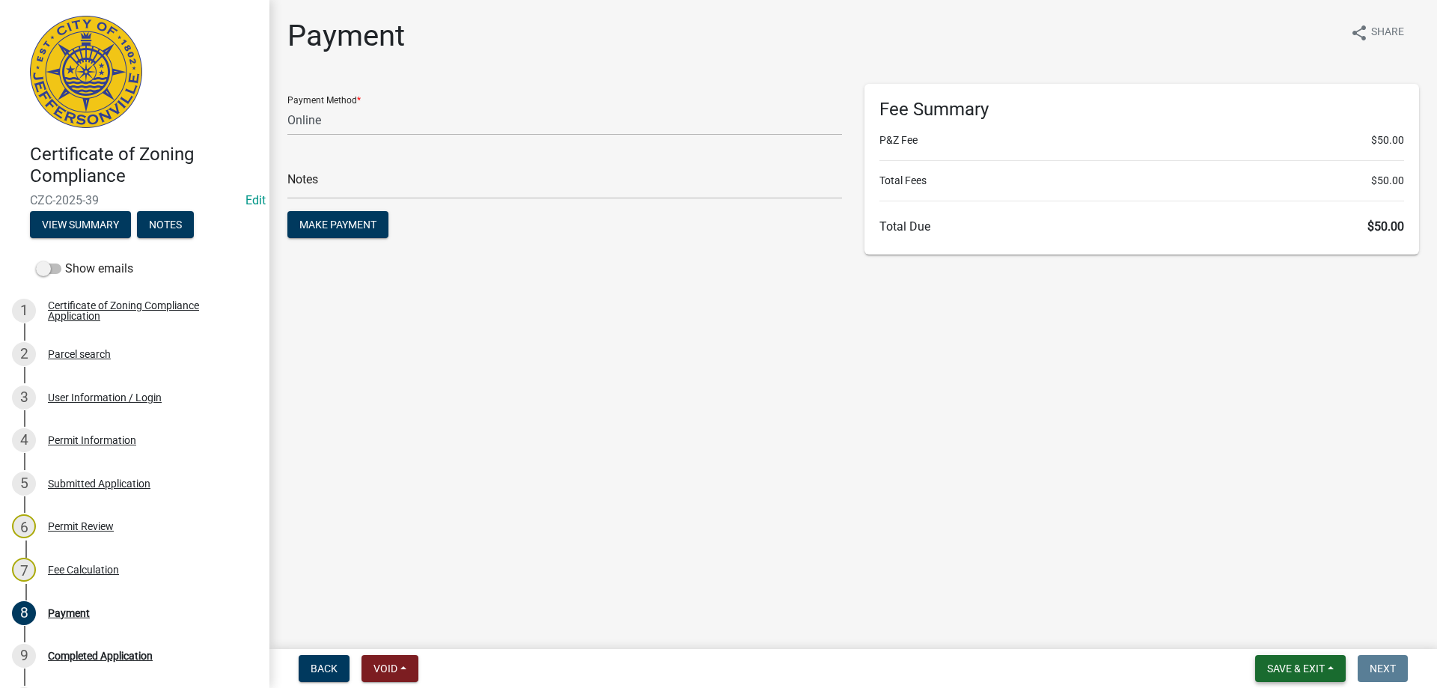
click at [1334, 670] on button "Save & Exit" at bounding box center [1300, 668] width 91 height 27
click at [1269, 632] on button "Save & Exit" at bounding box center [1286, 629] width 120 height 36
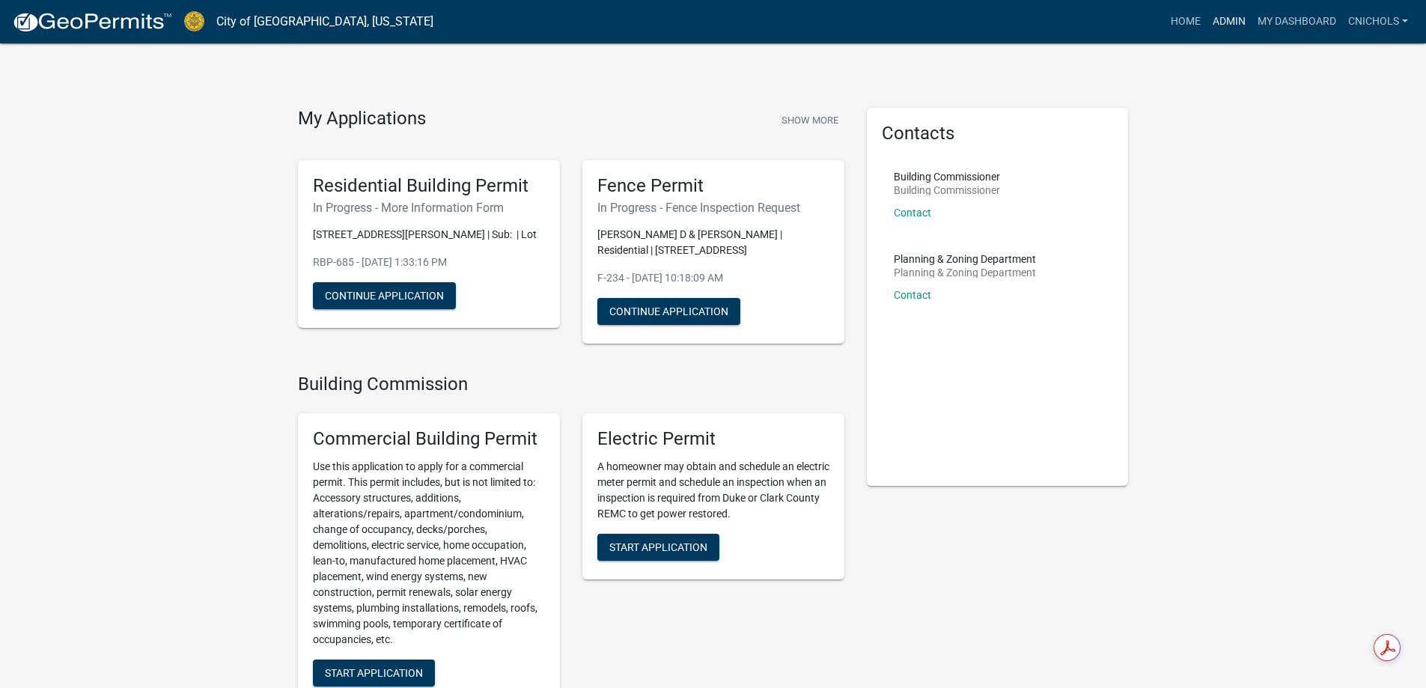
click at [1232, 19] on link "Admin" at bounding box center [1228, 21] width 45 height 28
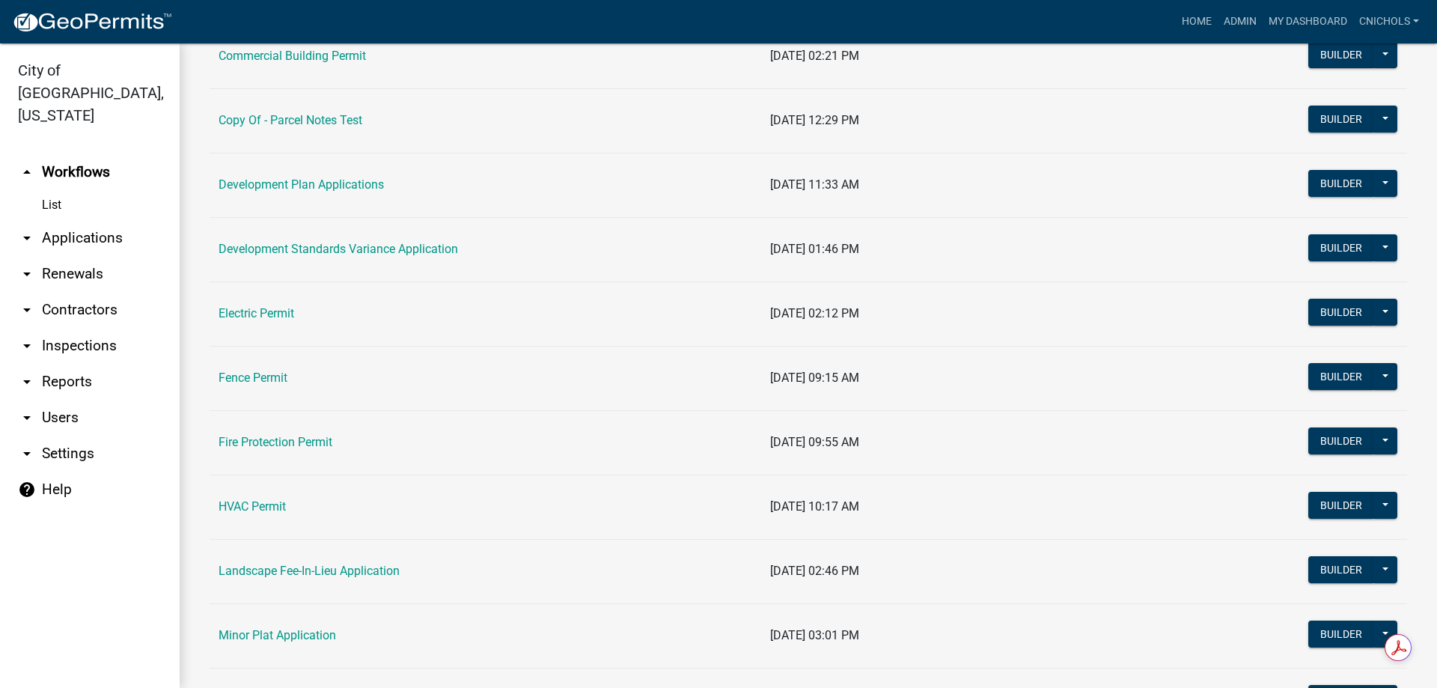
scroll to position [599, 0]
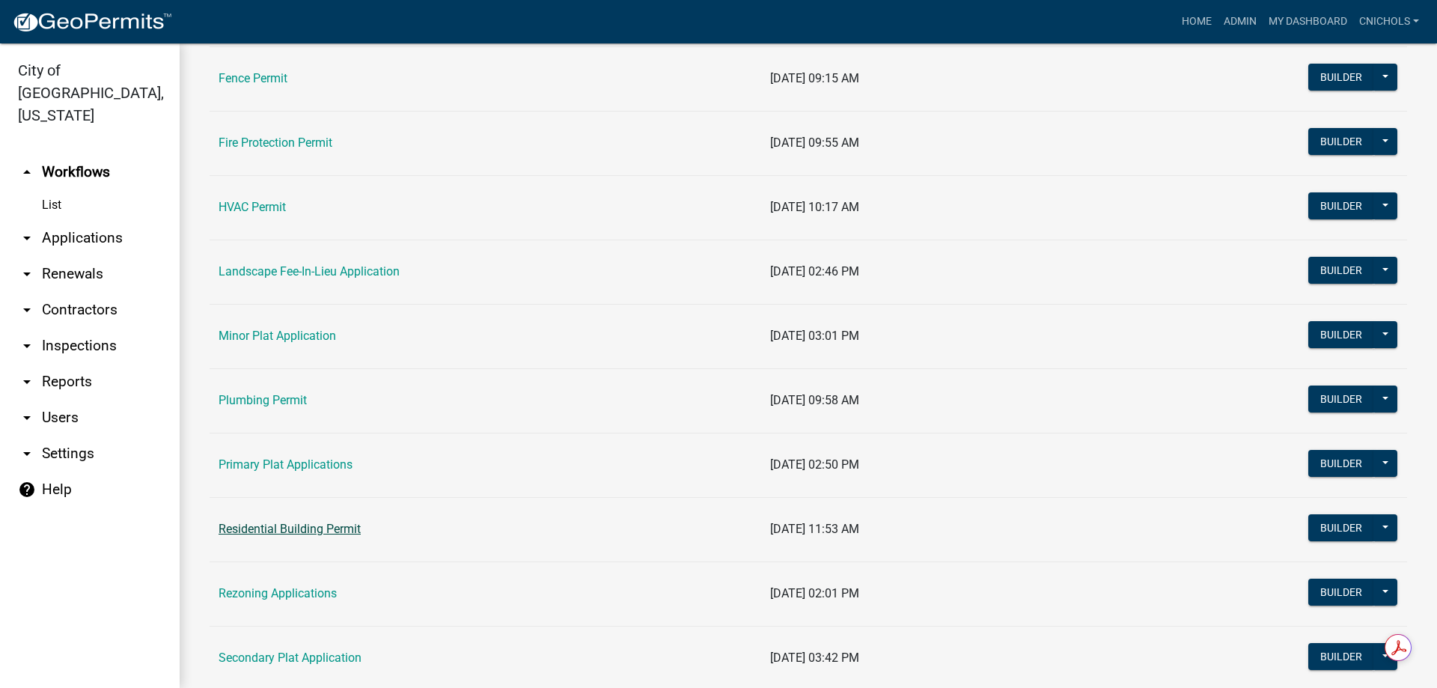
click at [283, 524] on link "Residential Building Permit" at bounding box center [290, 529] width 142 height 14
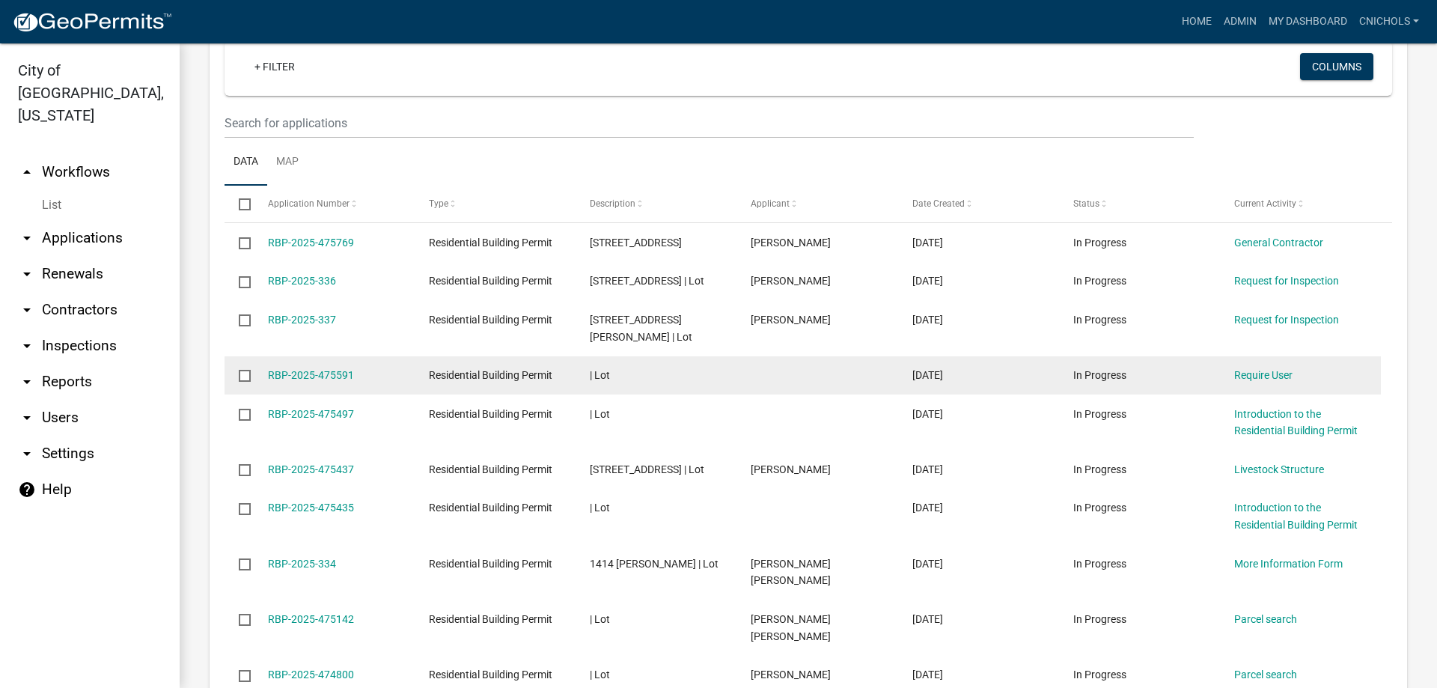
scroll to position [748, 0]
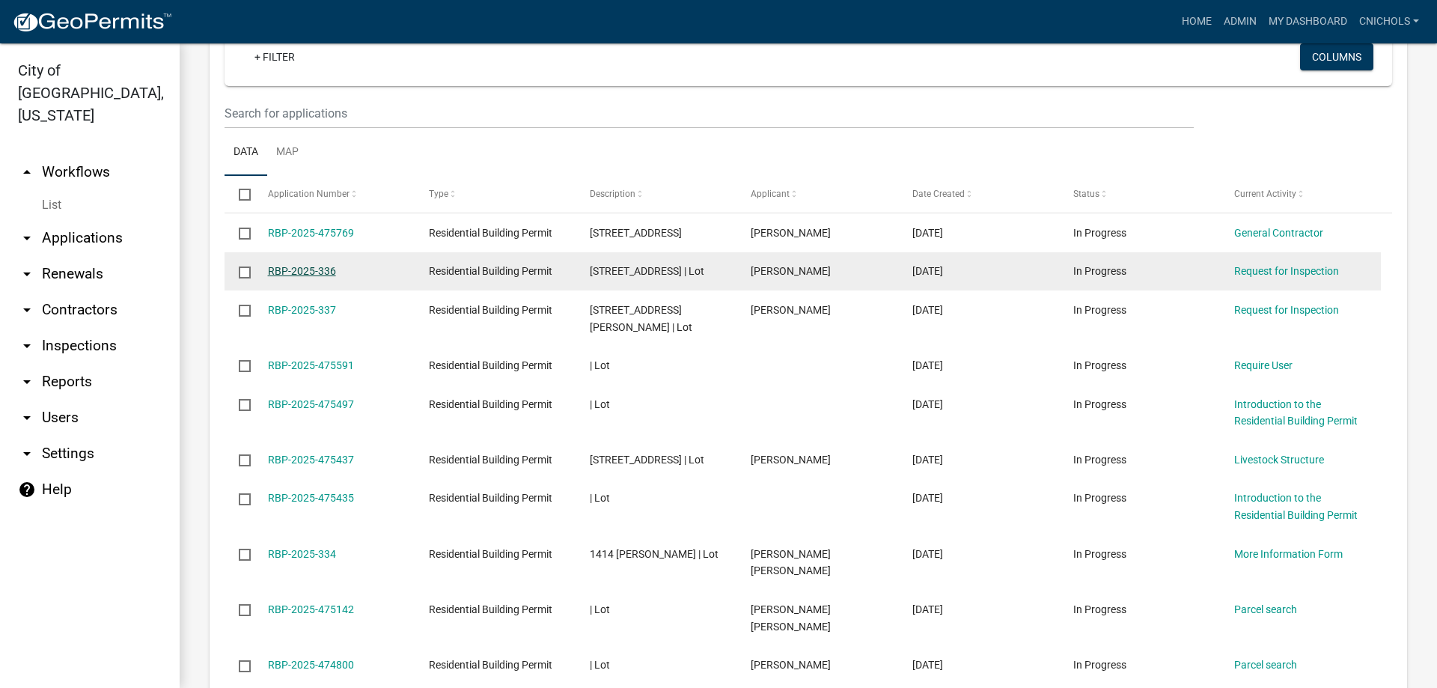
click at [309, 269] on link "RBP-2025-336" at bounding box center [302, 271] width 68 height 12
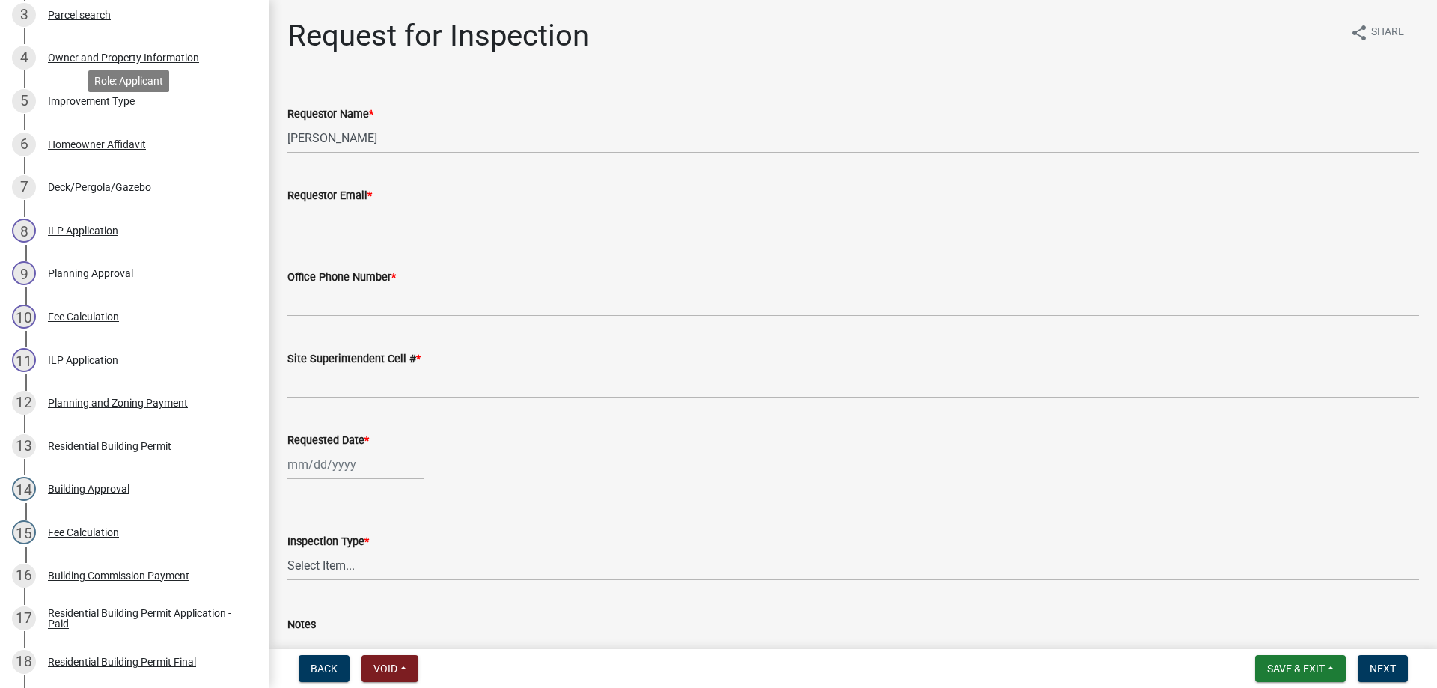
scroll to position [374, 0]
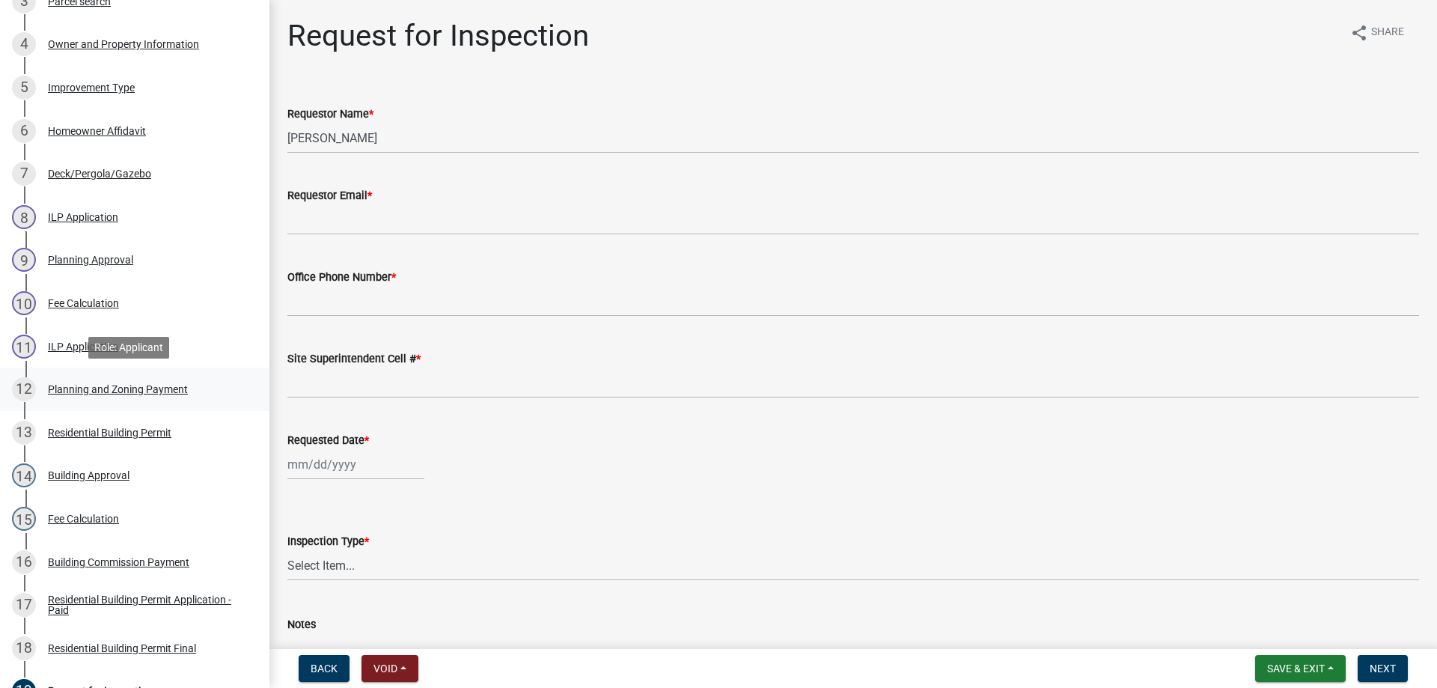
drag, startPoint x: 93, startPoint y: 388, endPoint x: 283, endPoint y: 373, distance: 190.6
click at [94, 388] on div "Planning and Zoning Payment" at bounding box center [118, 389] width 140 height 10
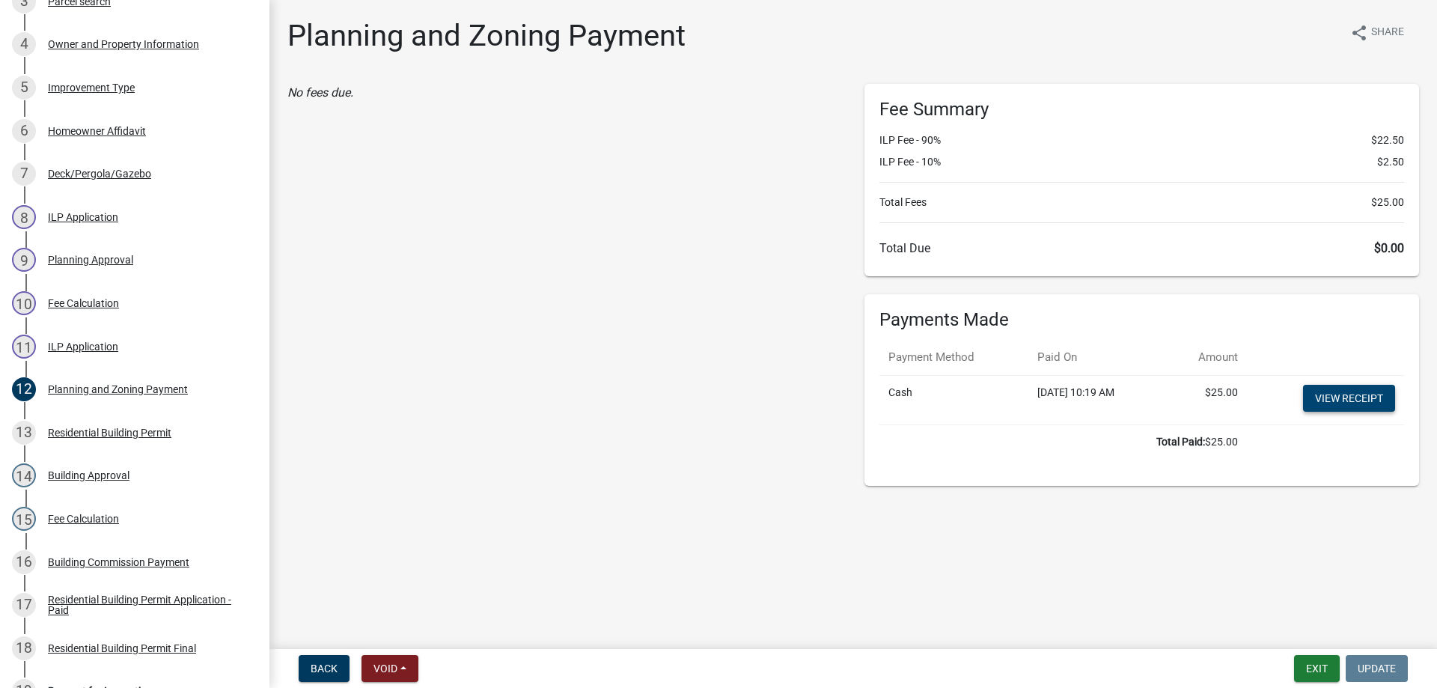
click at [1342, 396] on link "View receipt" at bounding box center [1349, 398] width 92 height 27
